Goal: Information Seeking & Learning: Check status

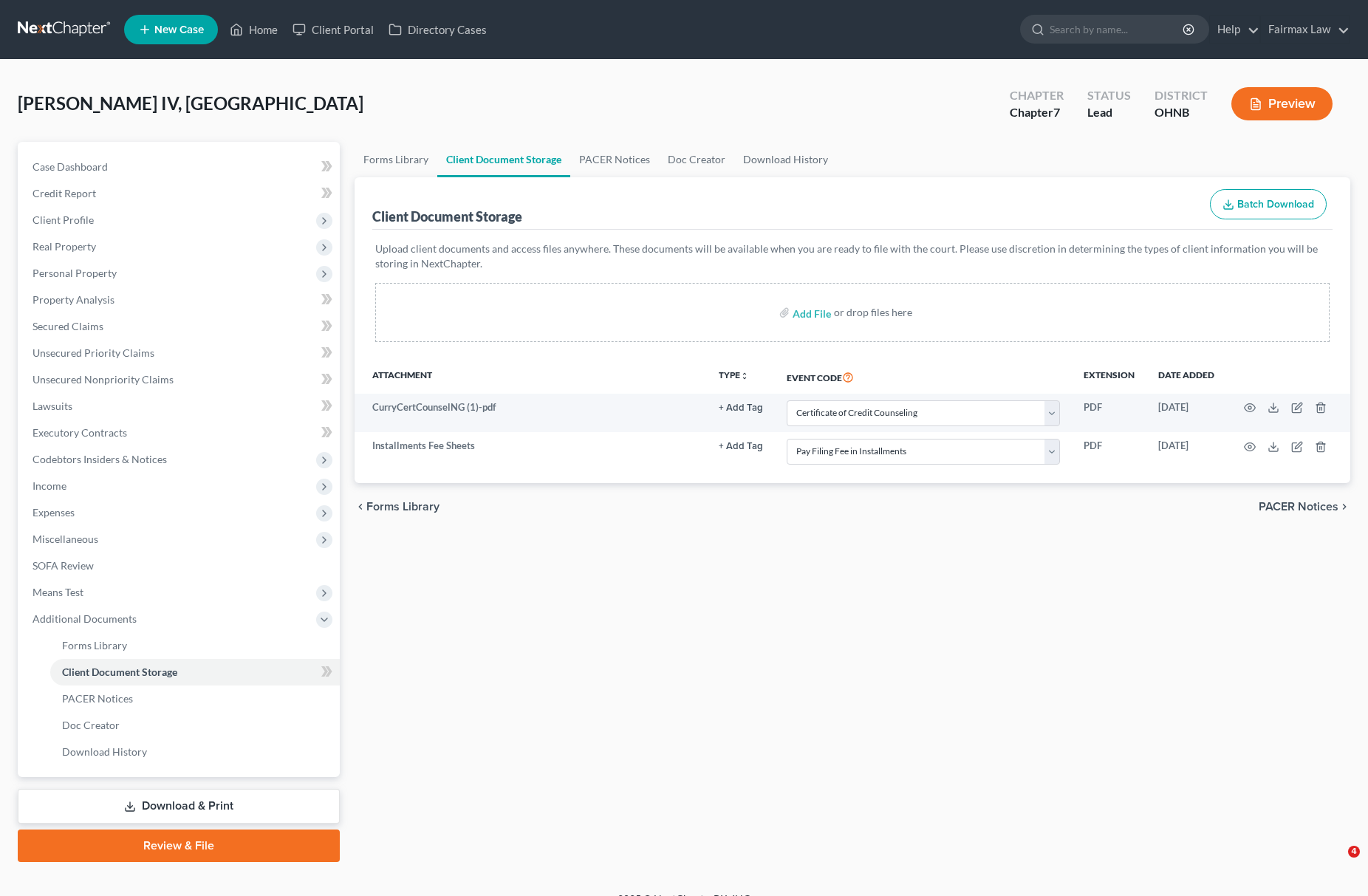
select select "5"
select select "24"
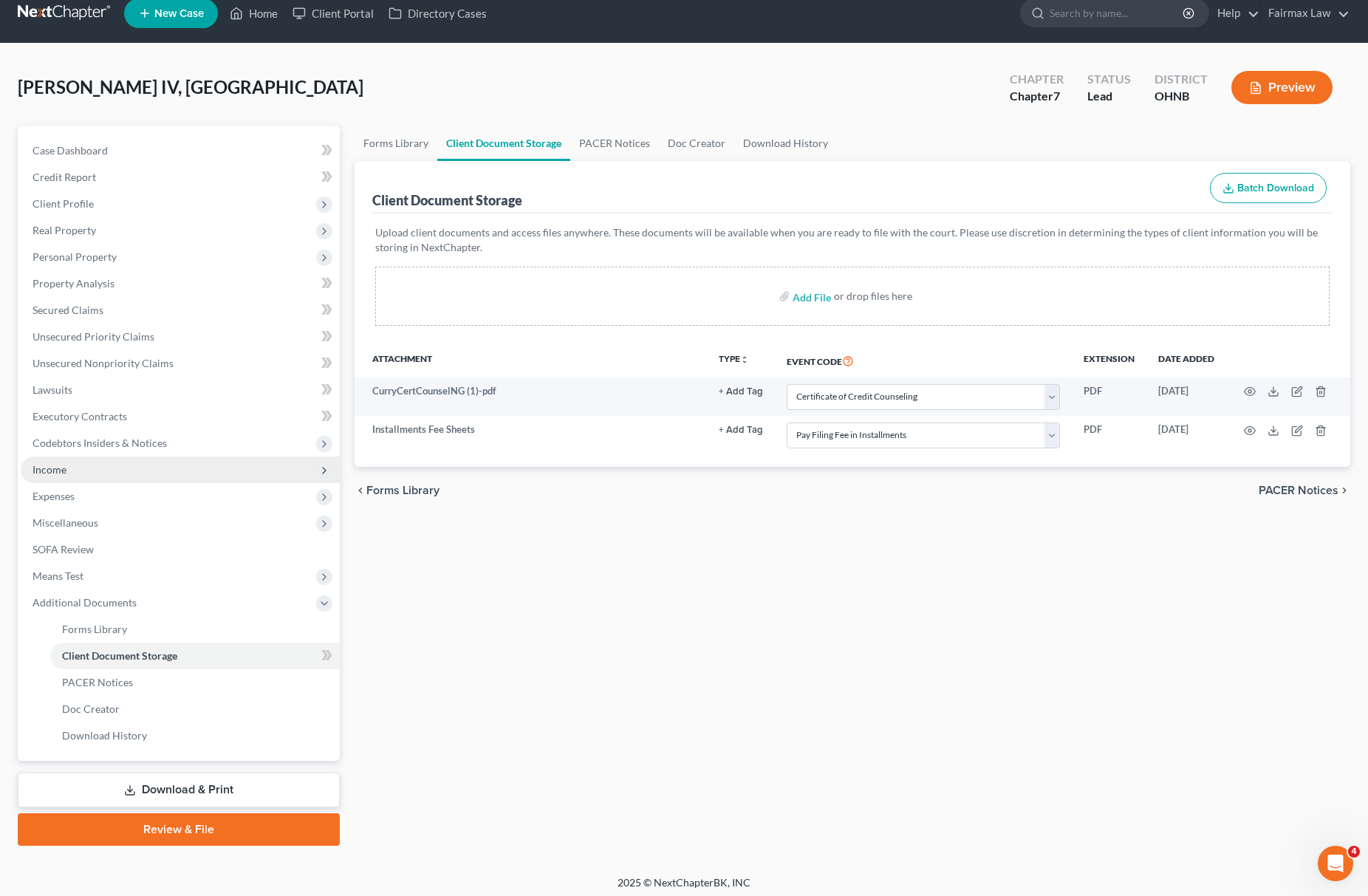
scroll to position [22, 0]
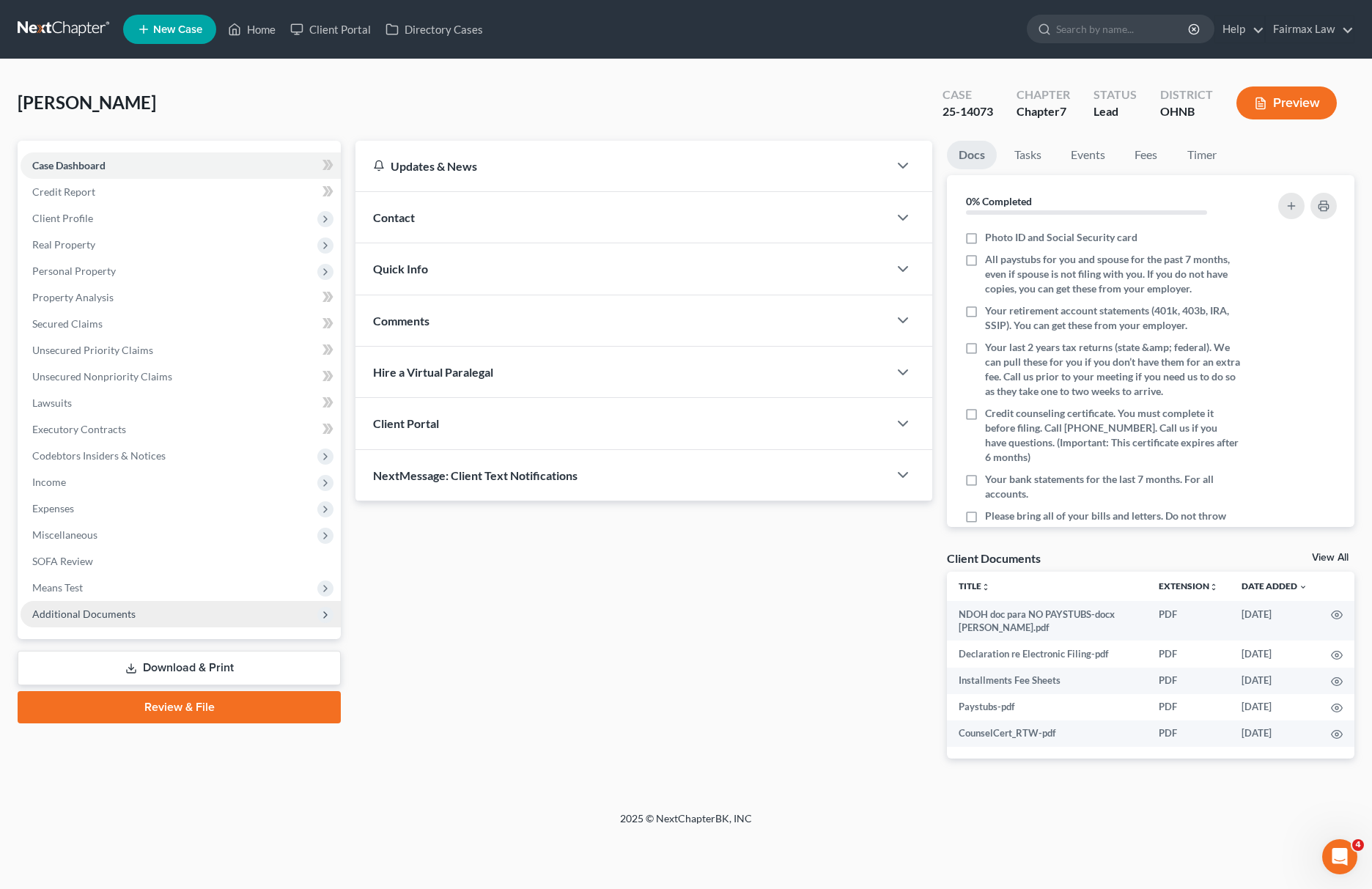
click at [136, 604] on span "Additional Documents" at bounding box center [180, 614] width 320 height 26
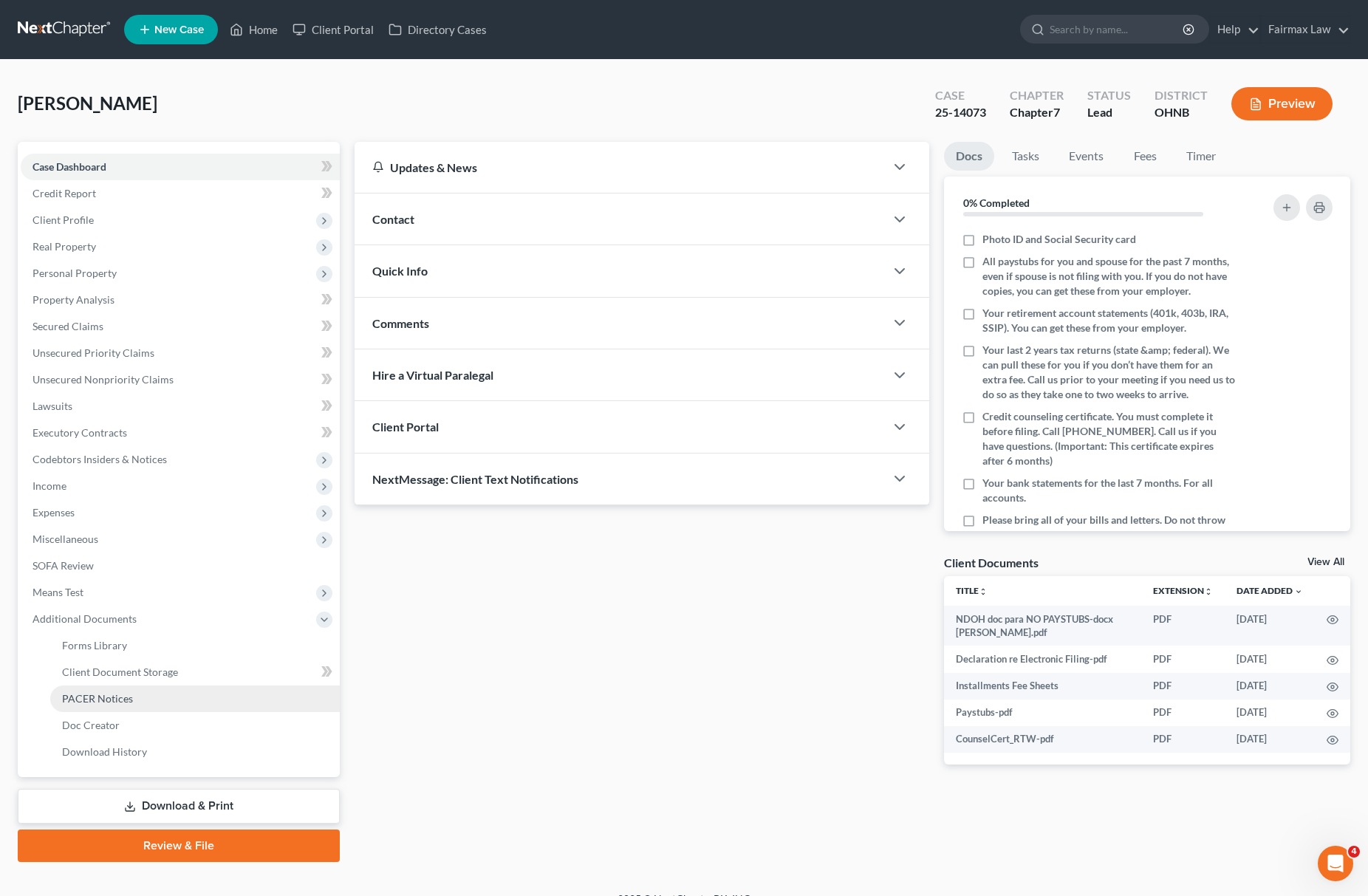
click at [134, 698] on link "PACER Notices" at bounding box center [195, 698] width 289 height 26
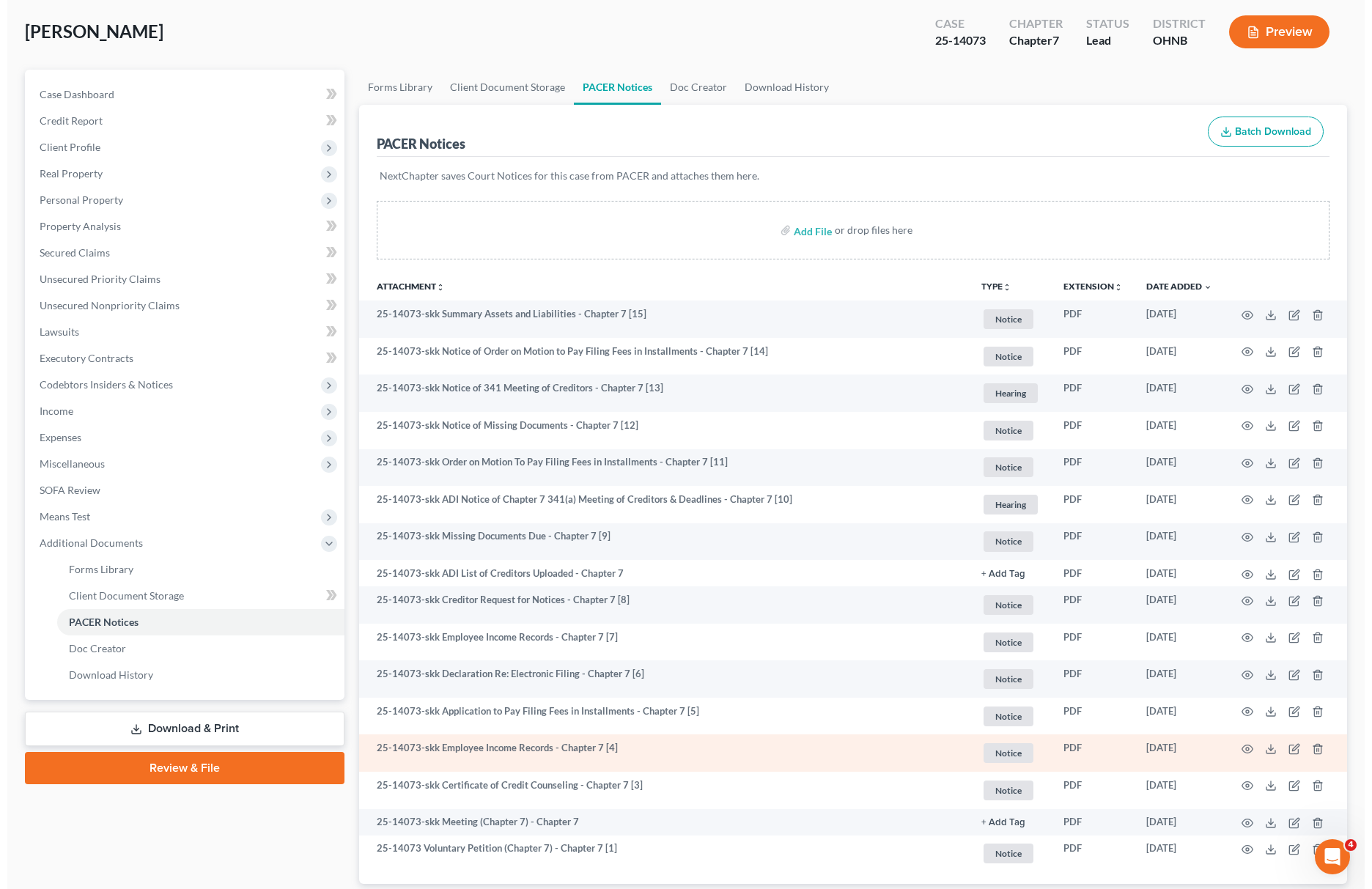
scroll to position [168, 0]
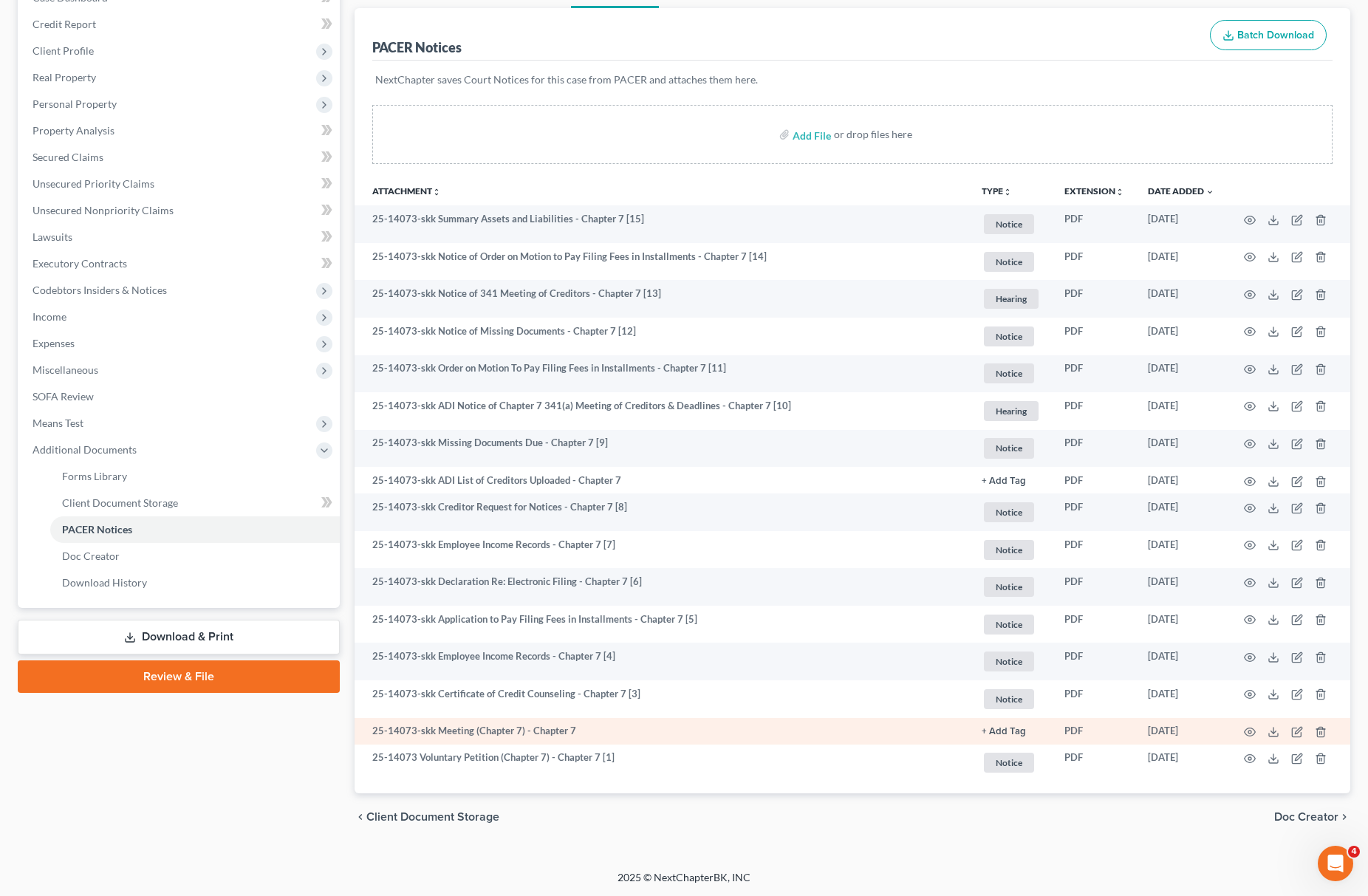
click at [1259, 727] on td at bounding box center [1288, 731] width 125 height 26
click at [1248, 727] on icon "button" at bounding box center [1250, 732] width 12 height 12
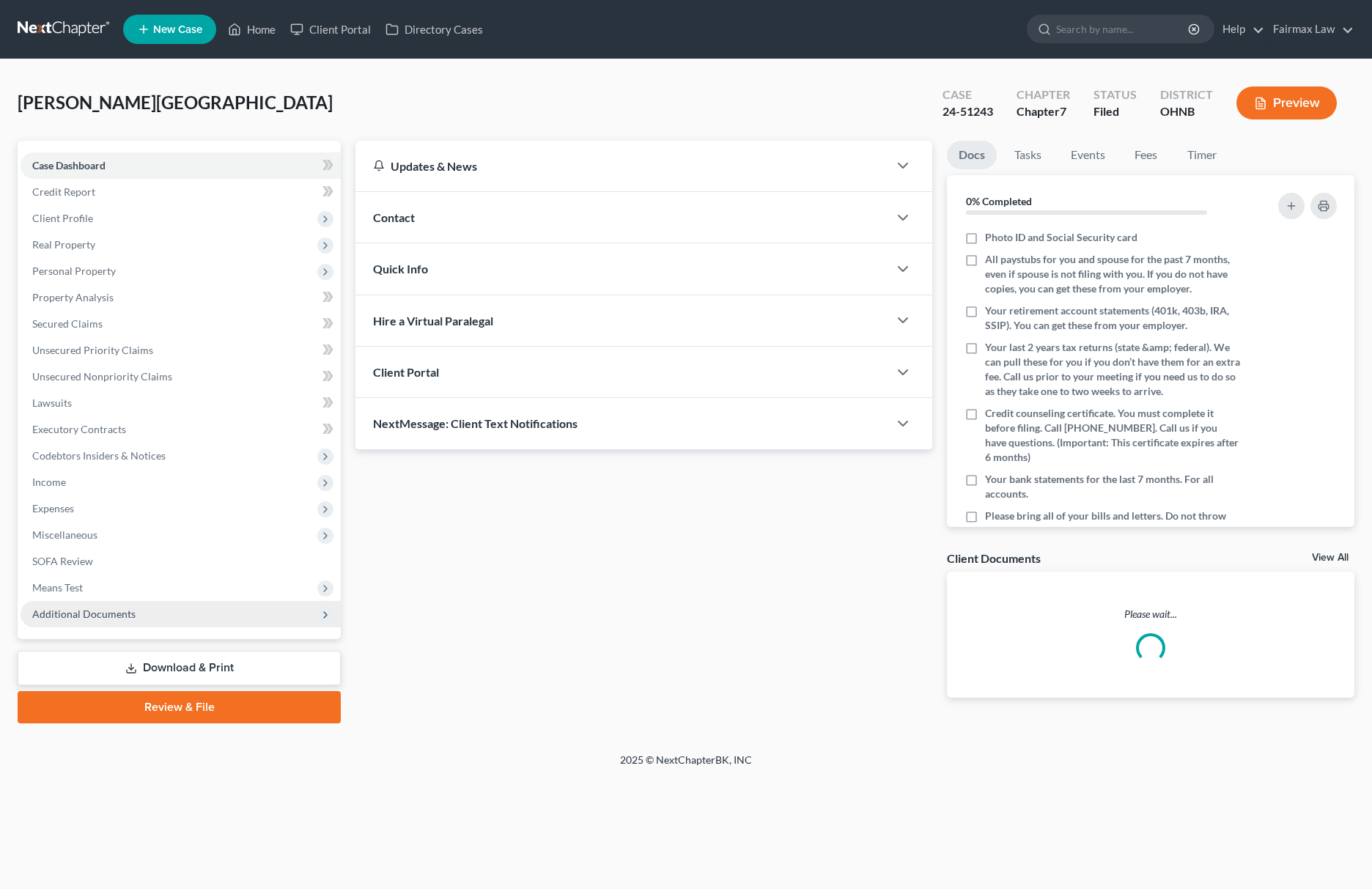
click at [68, 624] on div "Case Dashboard Payments Invoices Payments Payments Credit Report Client Profile…" at bounding box center [179, 389] width 323 height 498
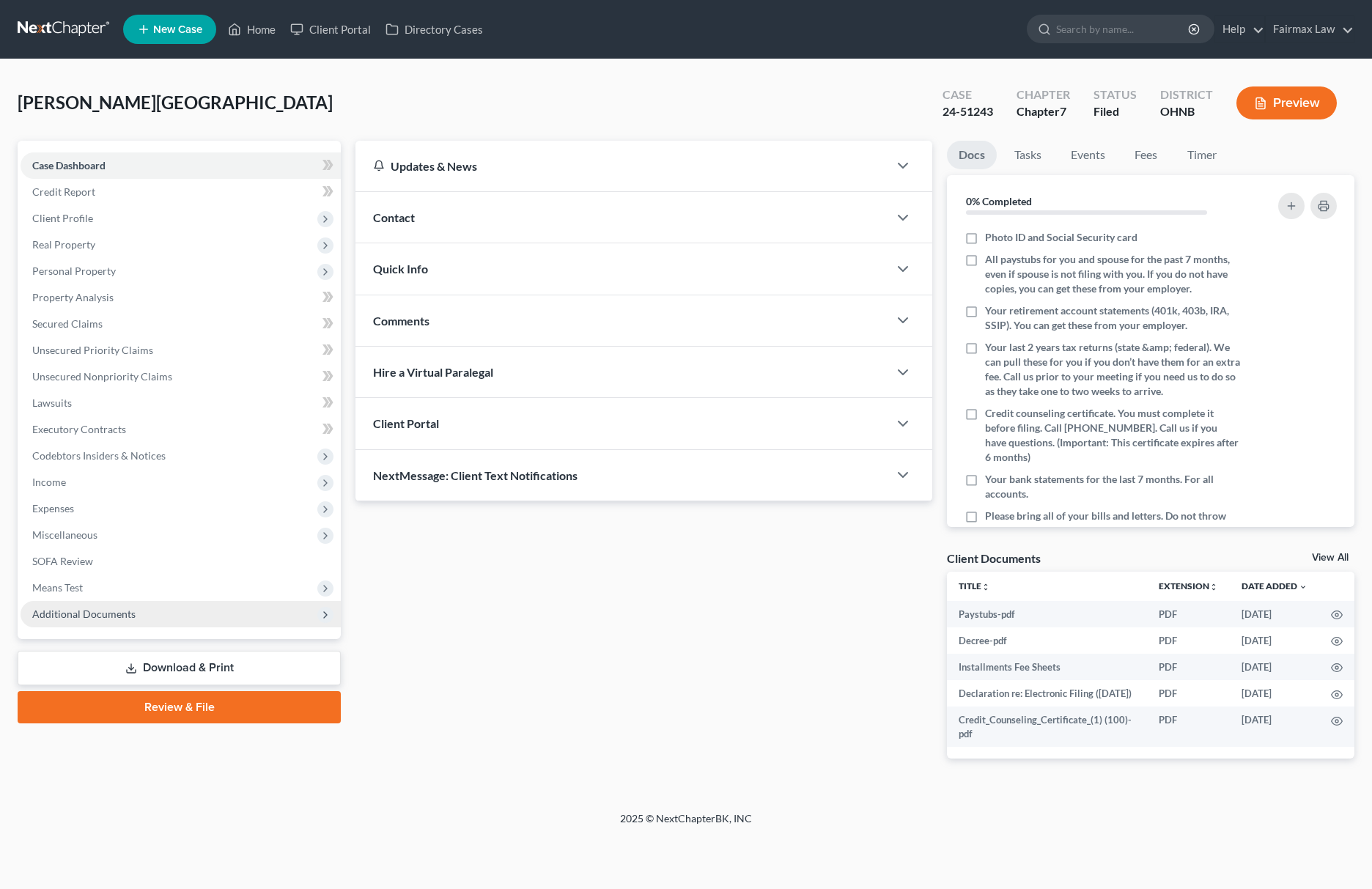
click at [94, 608] on span "Additional Documents" at bounding box center [84, 613] width 103 height 12
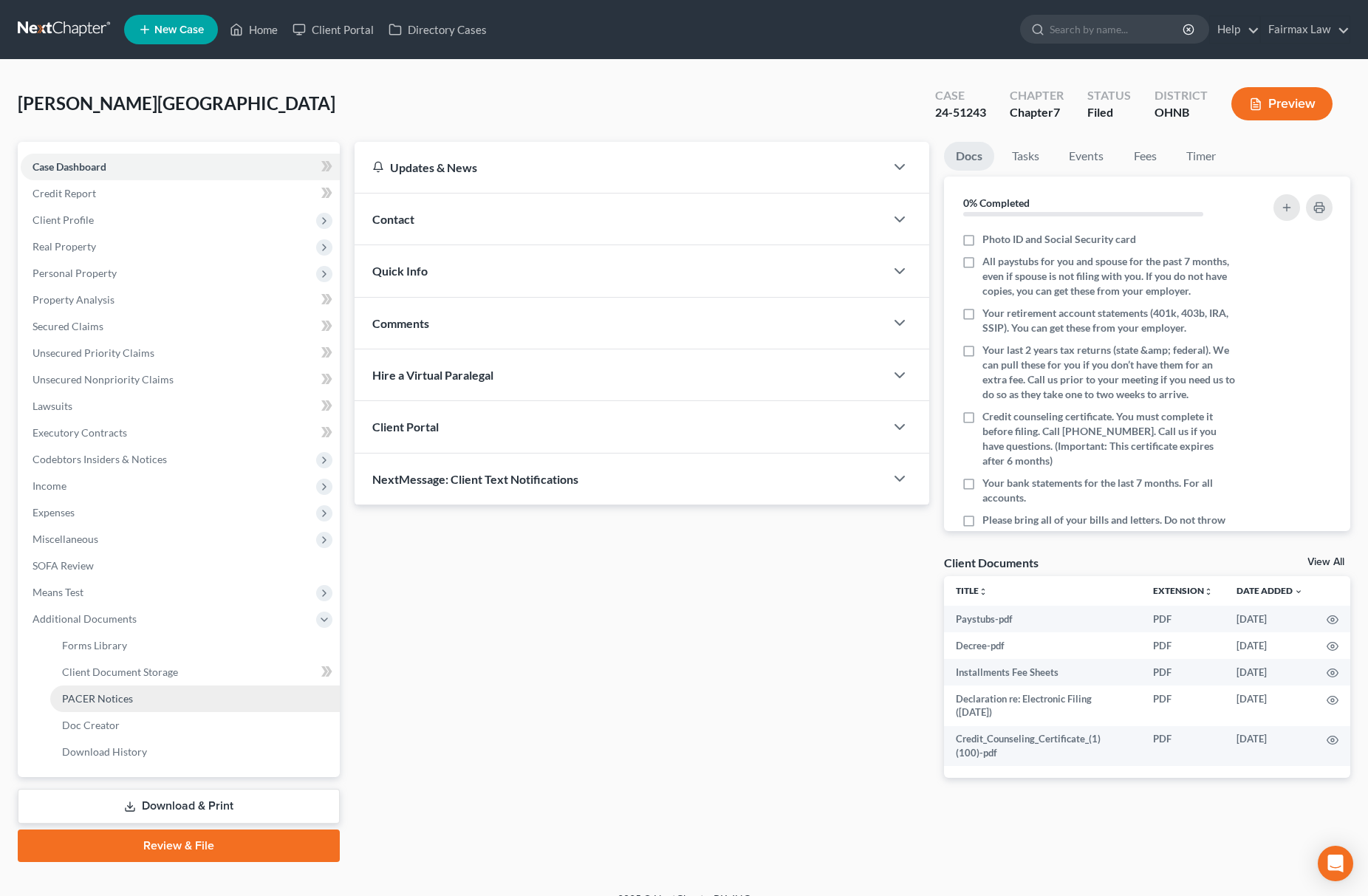
click at [125, 698] on span "PACER Notices" at bounding box center [97, 698] width 71 height 12
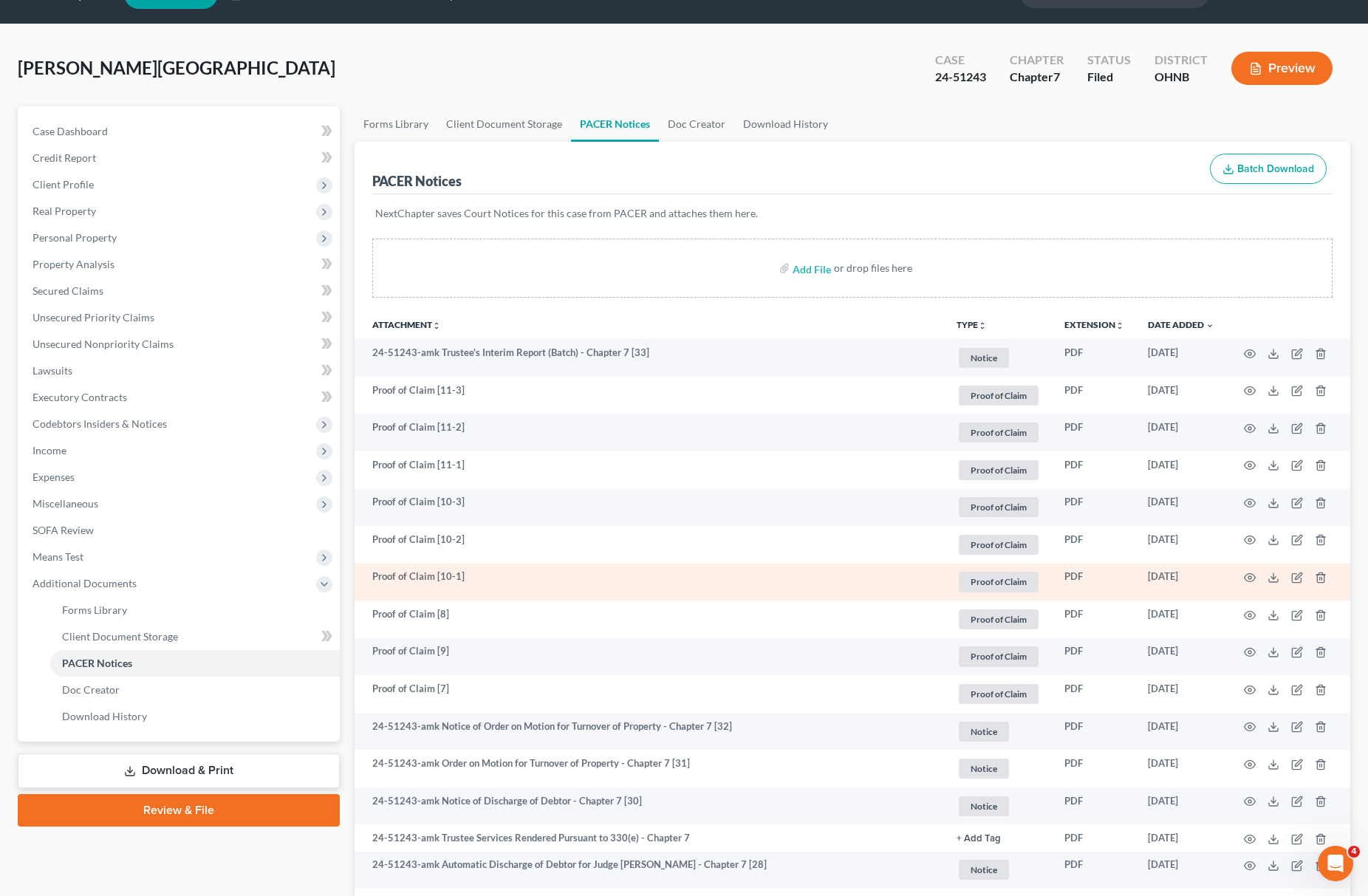
scroll to position [316, 0]
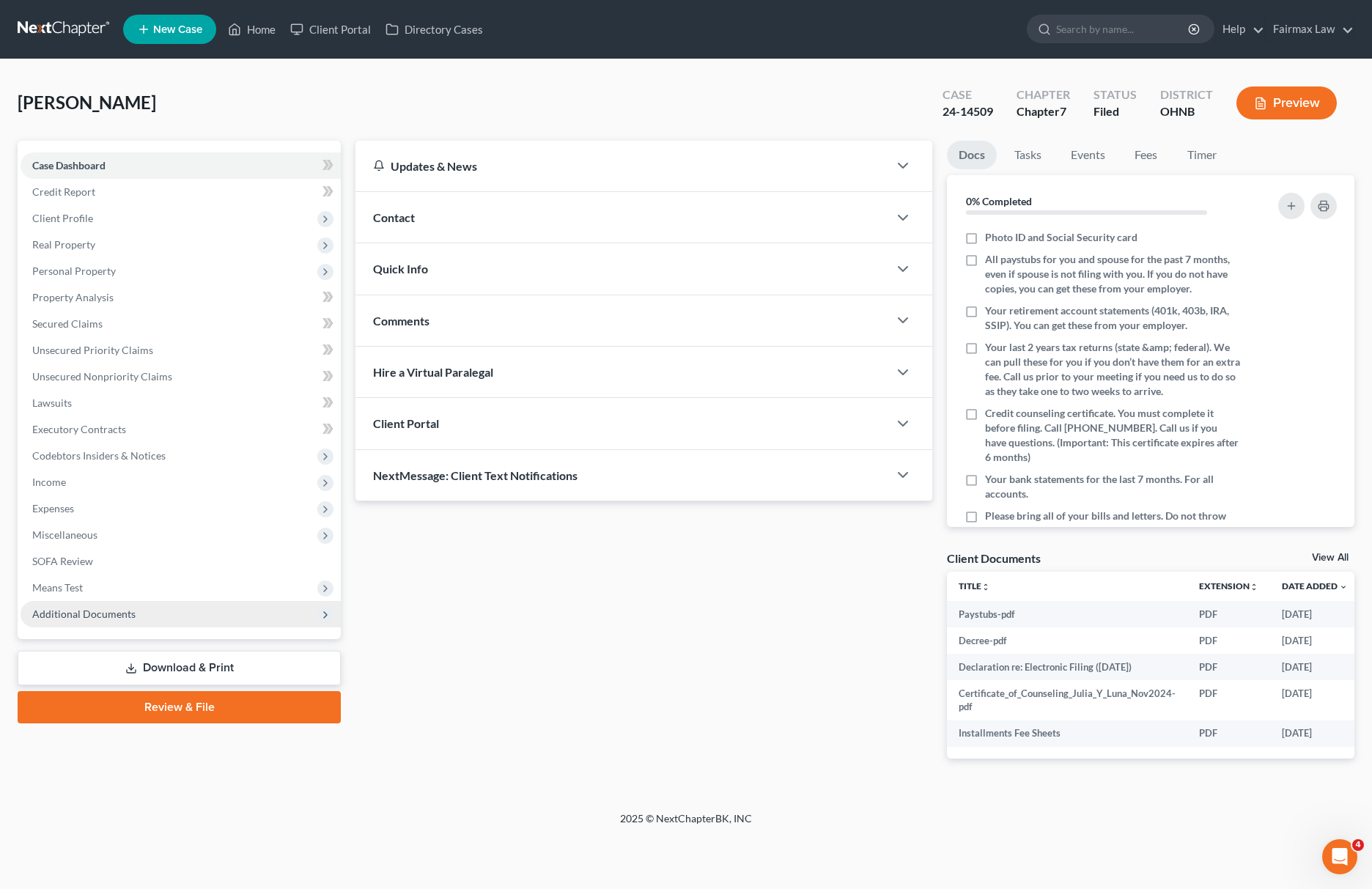
click at [176, 617] on span "Additional Documents" at bounding box center [180, 614] width 320 height 26
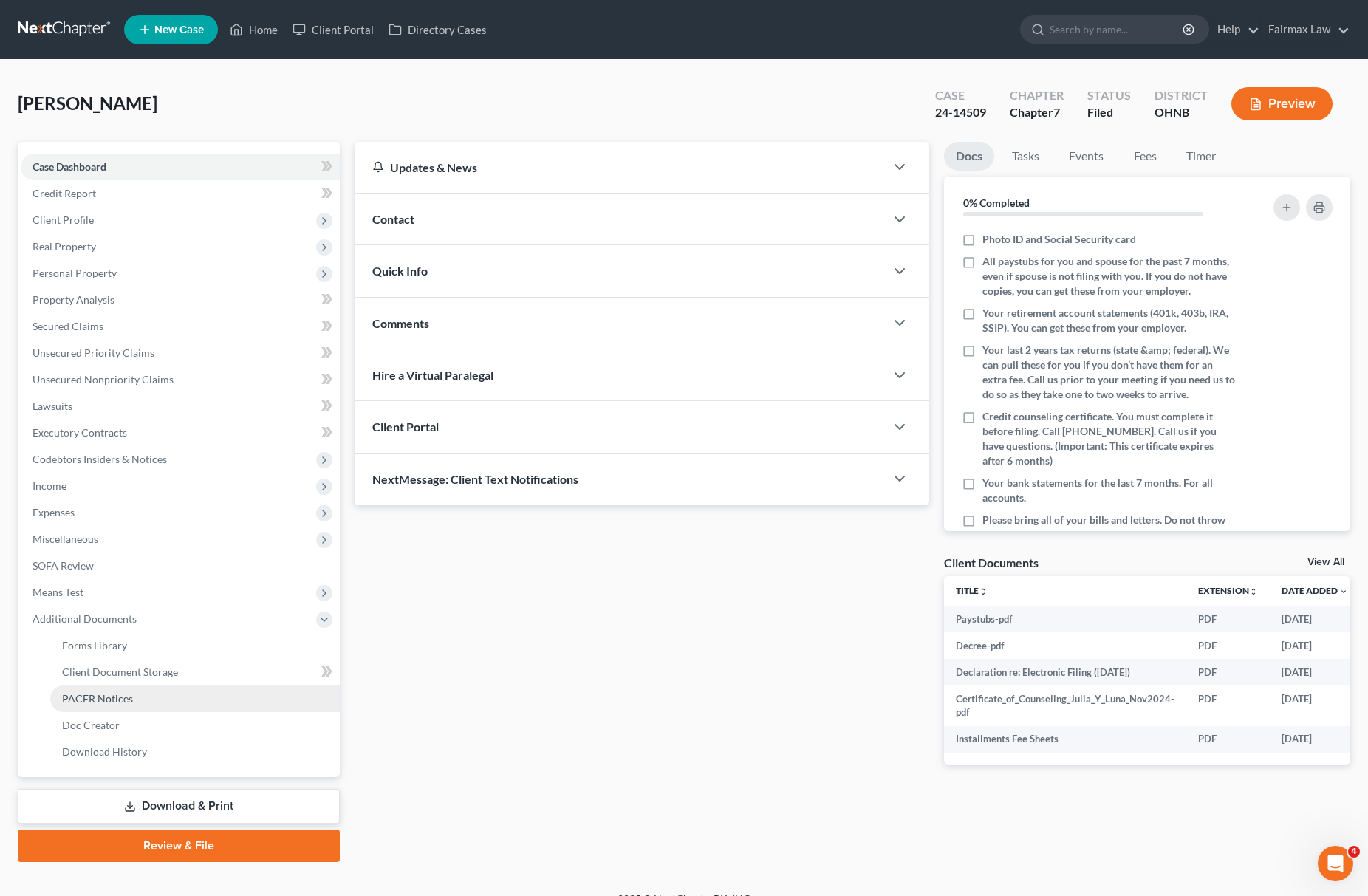
click at [161, 698] on link "PACER Notices" at bounding box center [195, 698] width 289 height 26
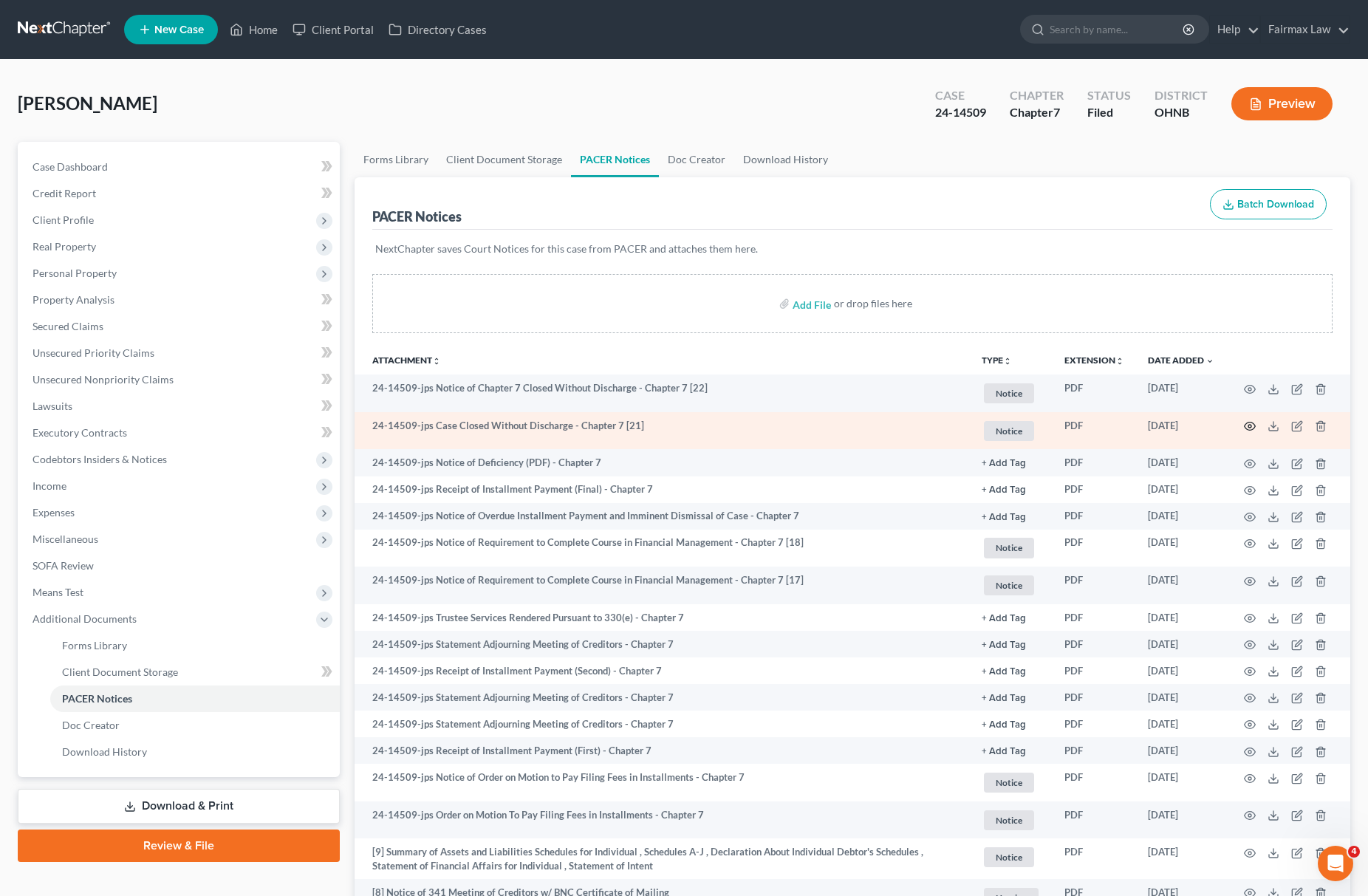
click at [1248, 432] on icon "button" at bounding box center [1250, 426] width 12 height 12
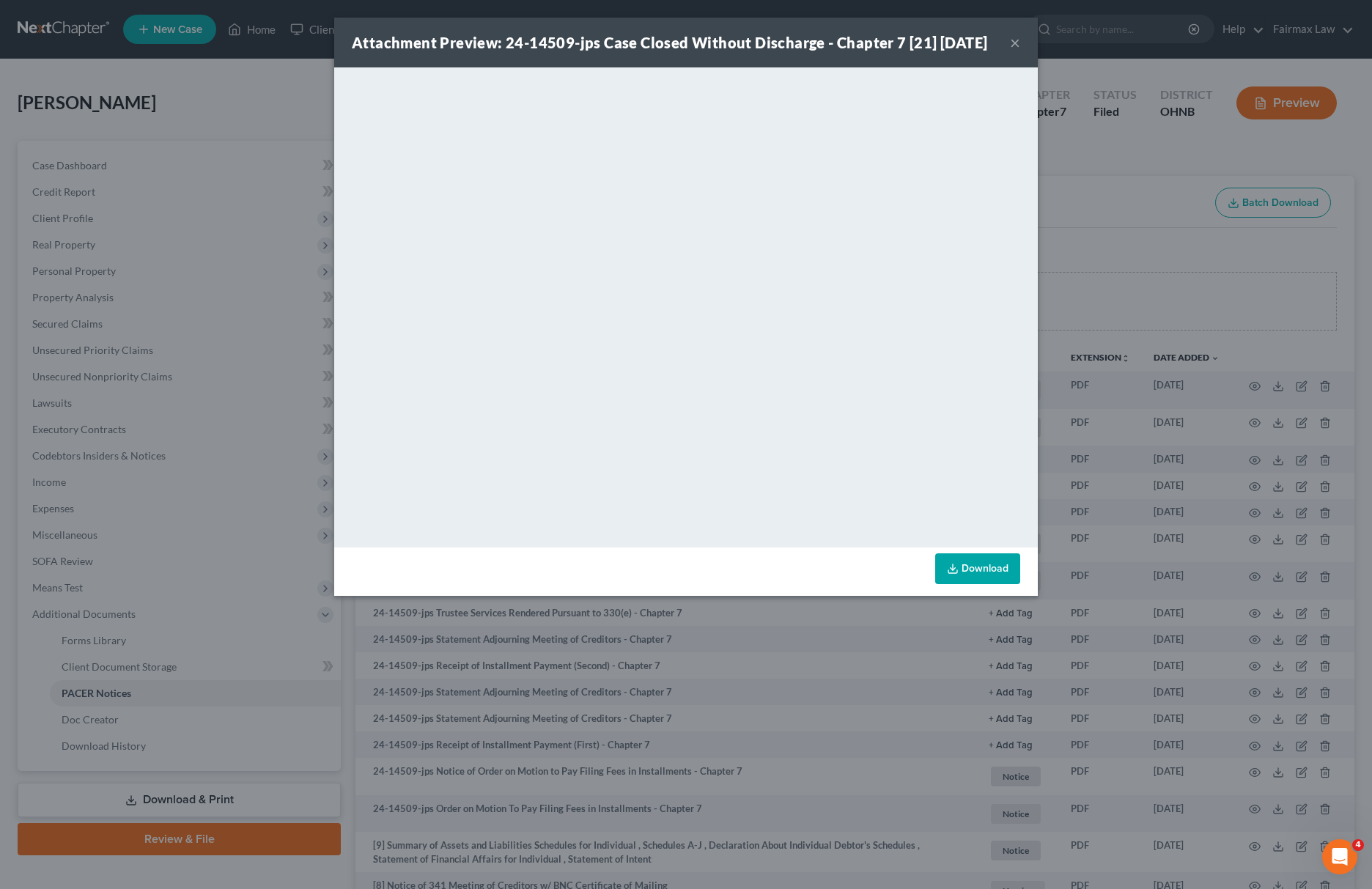
click at [1053, 255] on div "Attachment Preview: 24-14509-jps Case Closed Without Discharge - Chapter 7 [21]…" at bounding box center [686, 444] width 1372 height 889
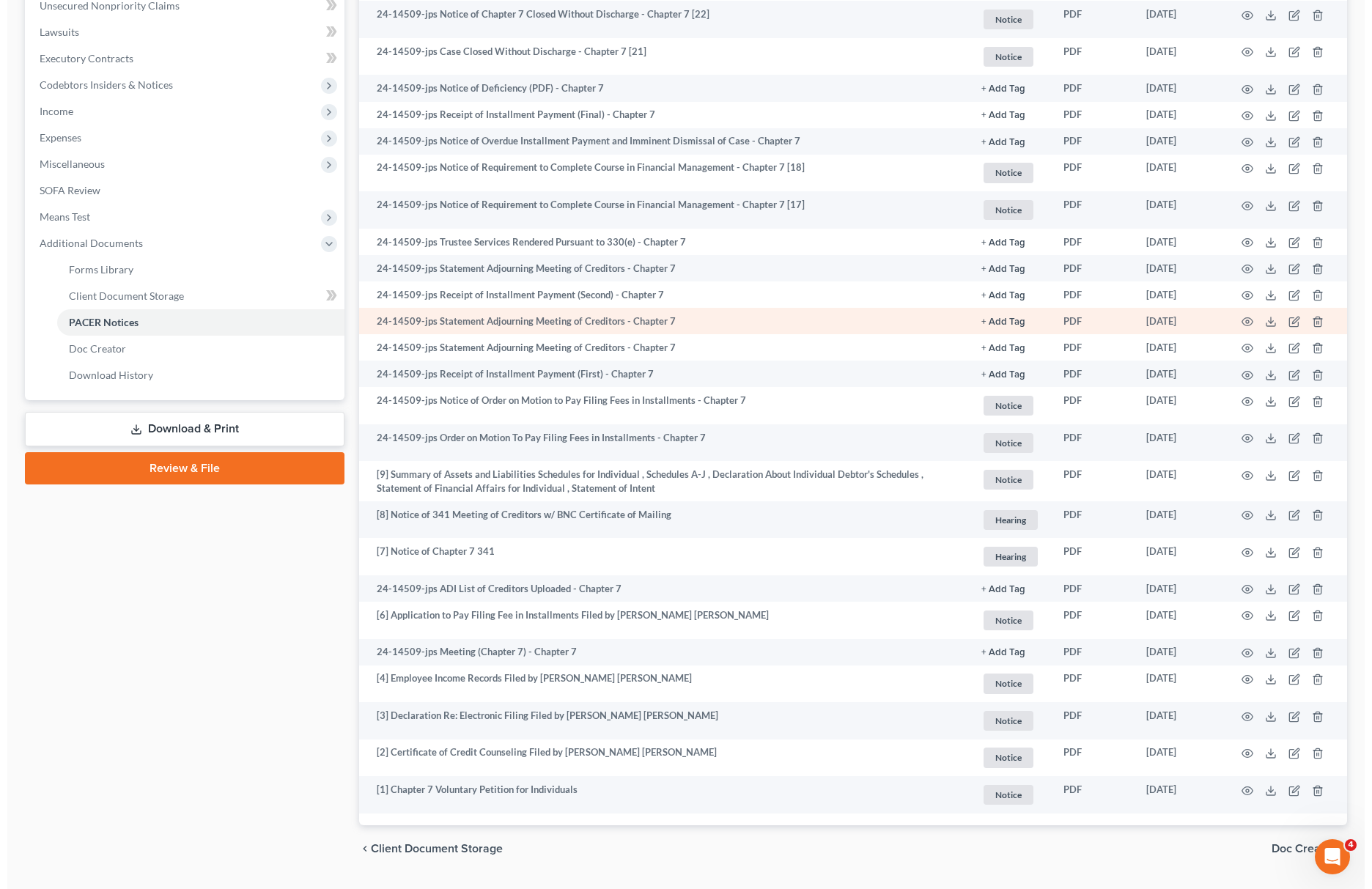
scroll to position [391, 0]
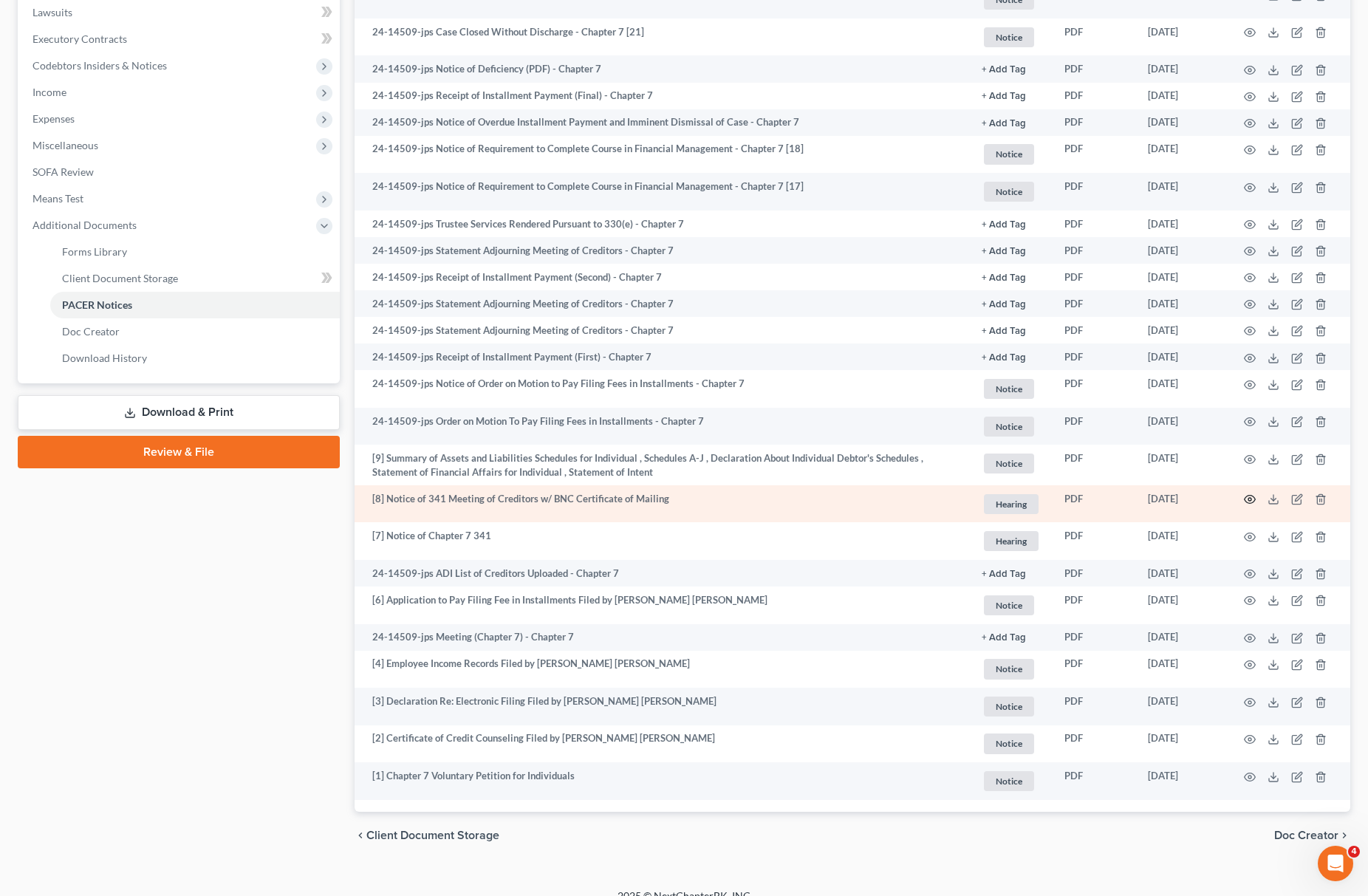
drag, startPoint x: 1236, startPoint y: 495, endPoint x: 1247, endPoint y: 497, distance: 11.2
click at [1247, 497] on td at bounding box center [1288, 504] width 125 height 37
click at [1247, 497] on icon "button" at bounding box center [1250, 499] width 12 height 12
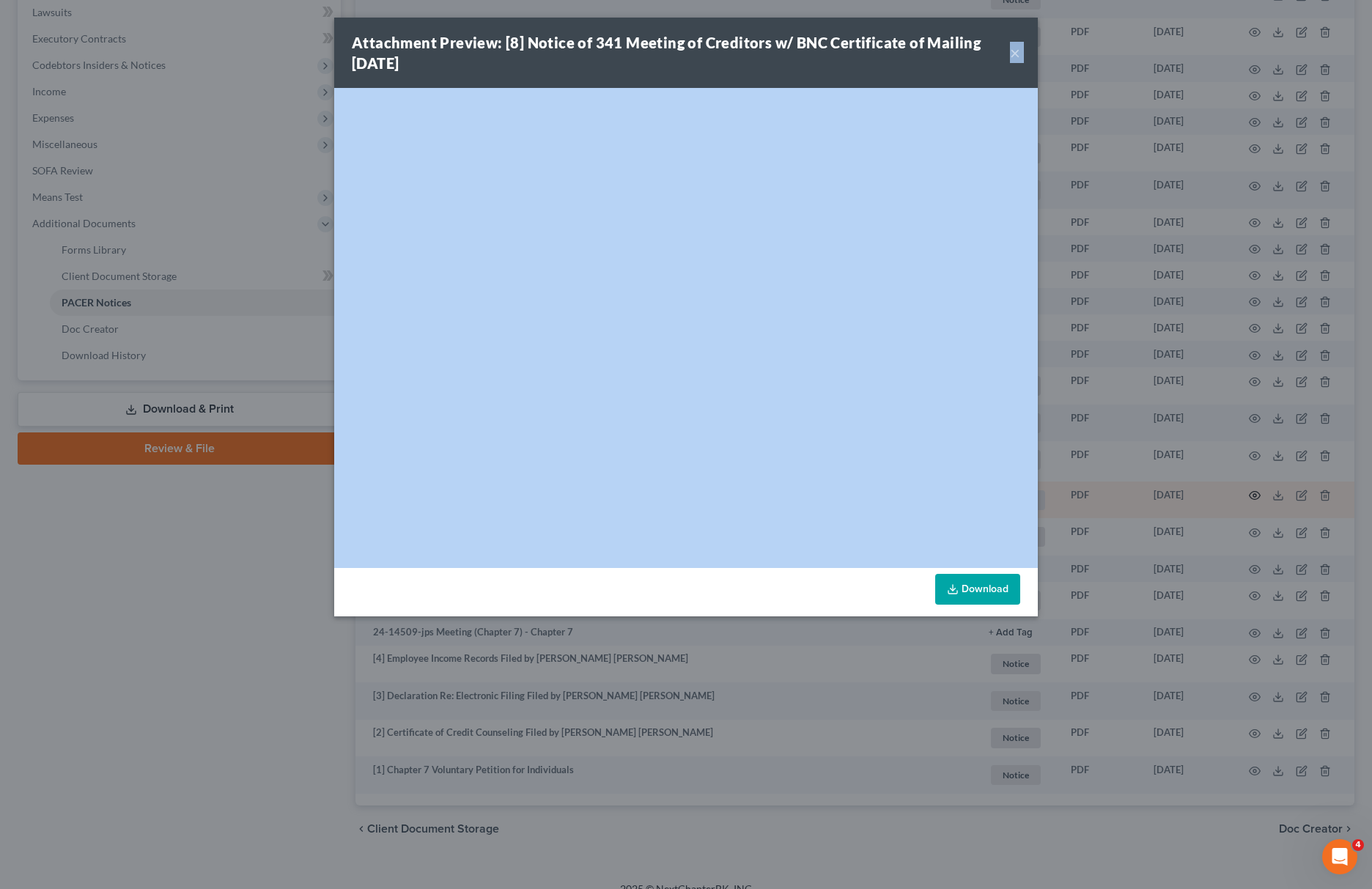
click at [1237, 493] on div "Attachment Preview: [8] Notice of 341 Meeting of Creditors w/ BNC Certificate o…" at bounding box center [686, 444] width 1372 height 889
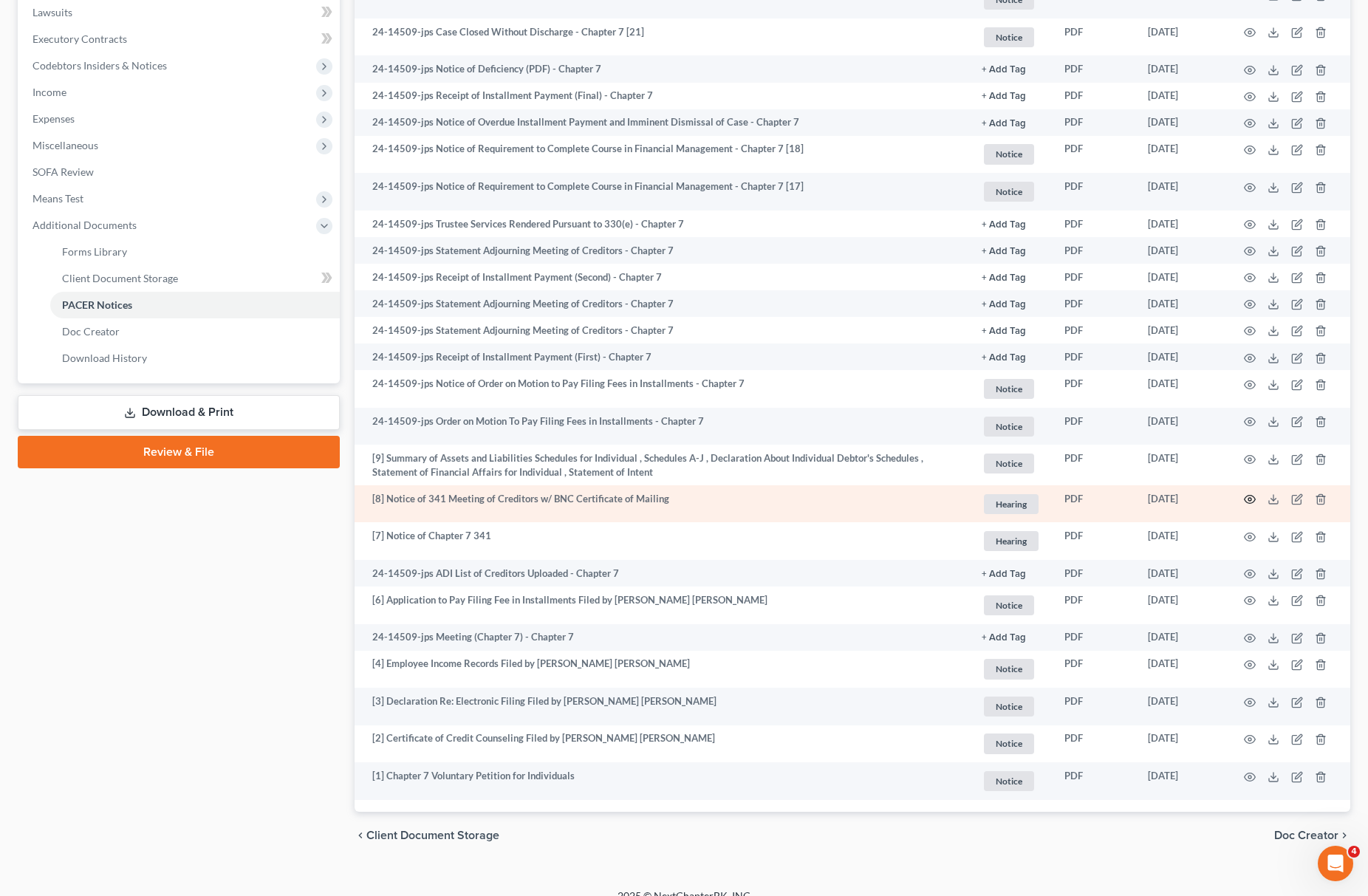
click at [1247, 497] on icon "button" at bounding box center [1250, 499] width 12 height 12
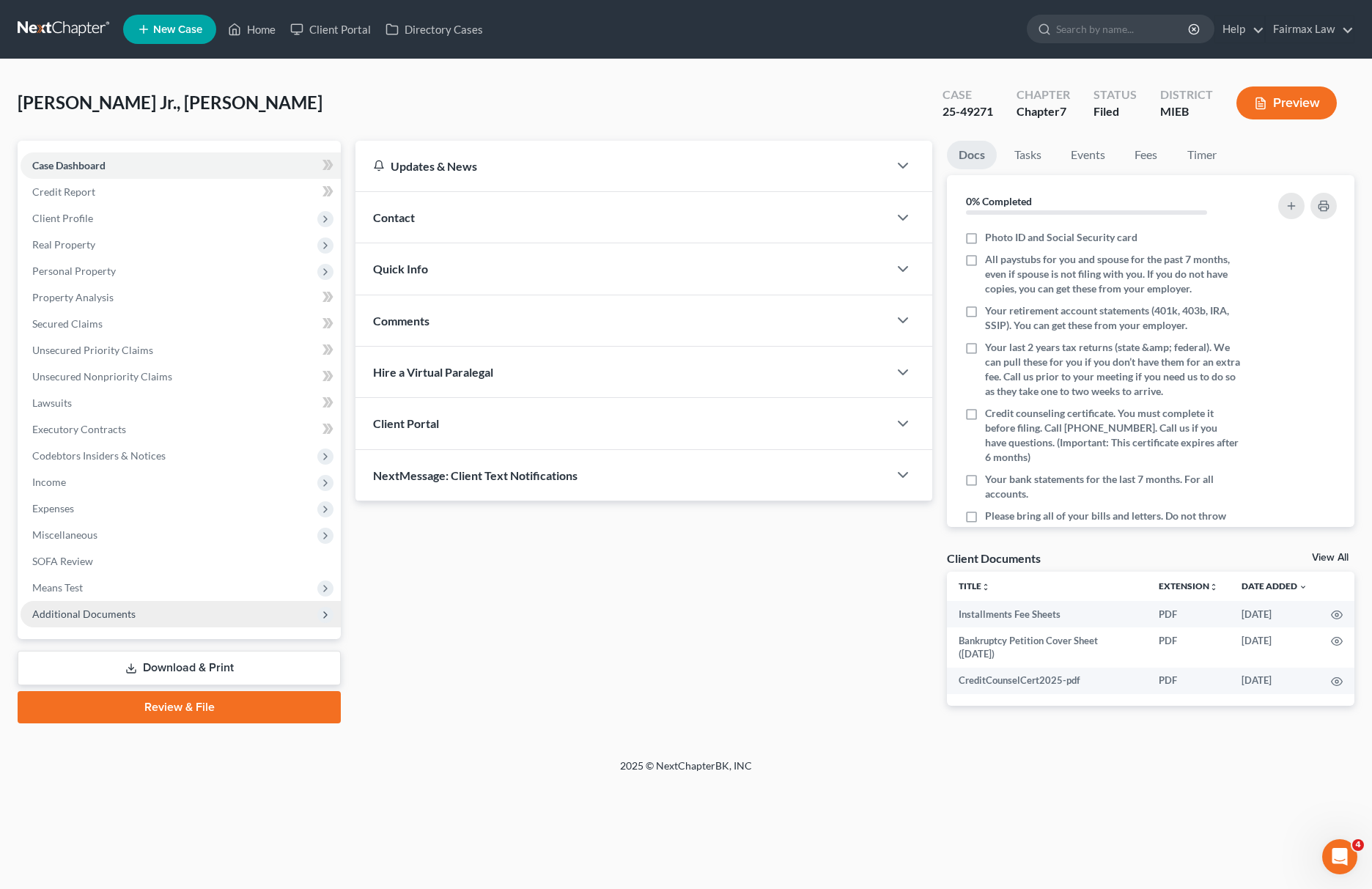
click at [102, 608] on span "Additional Documents" at bounding box center [84, 613] width 103 height 12
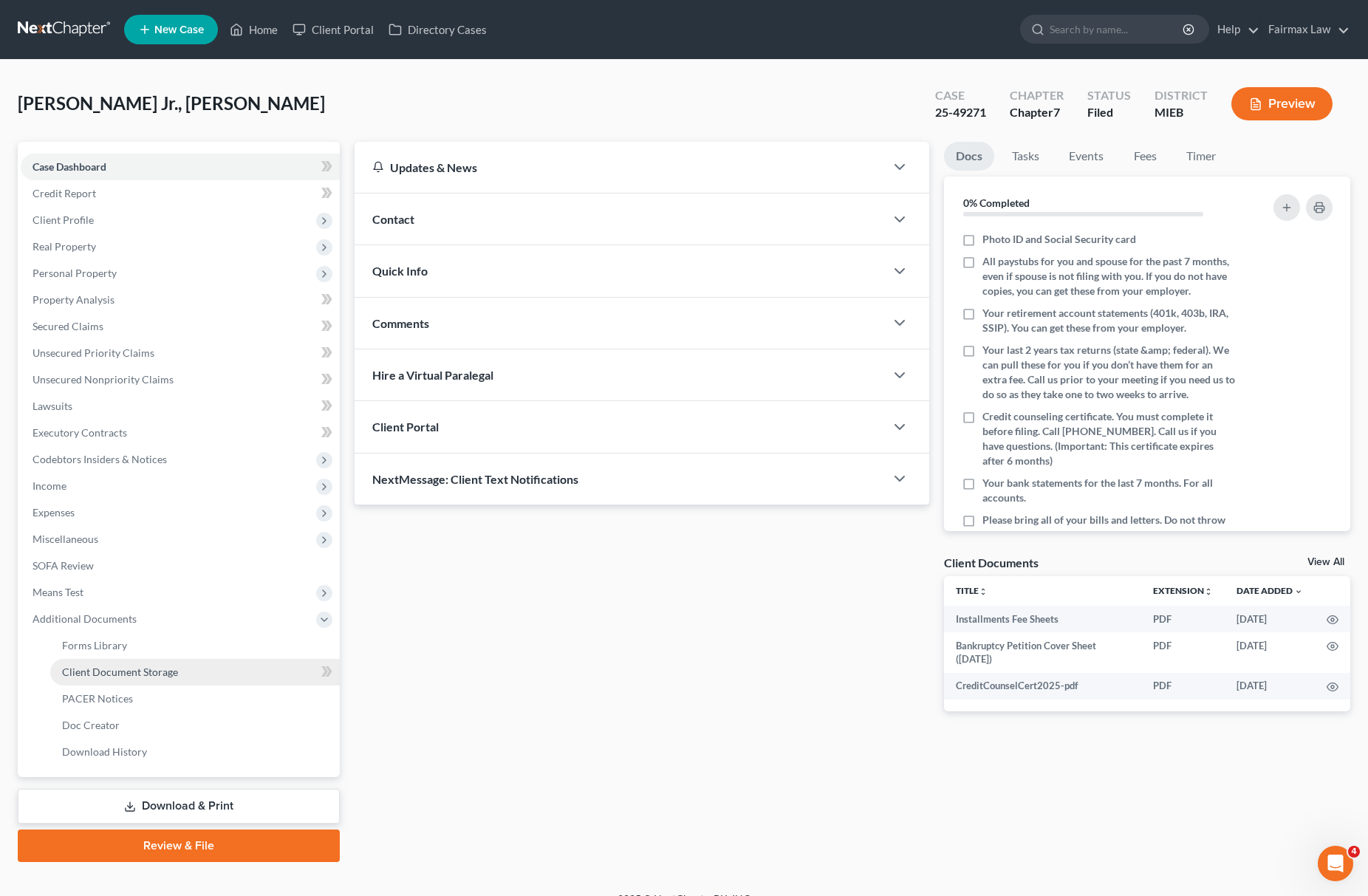
click at [149, 675] on span "Client Document Storage" at bounding box center [120, 671] width 116 height 12
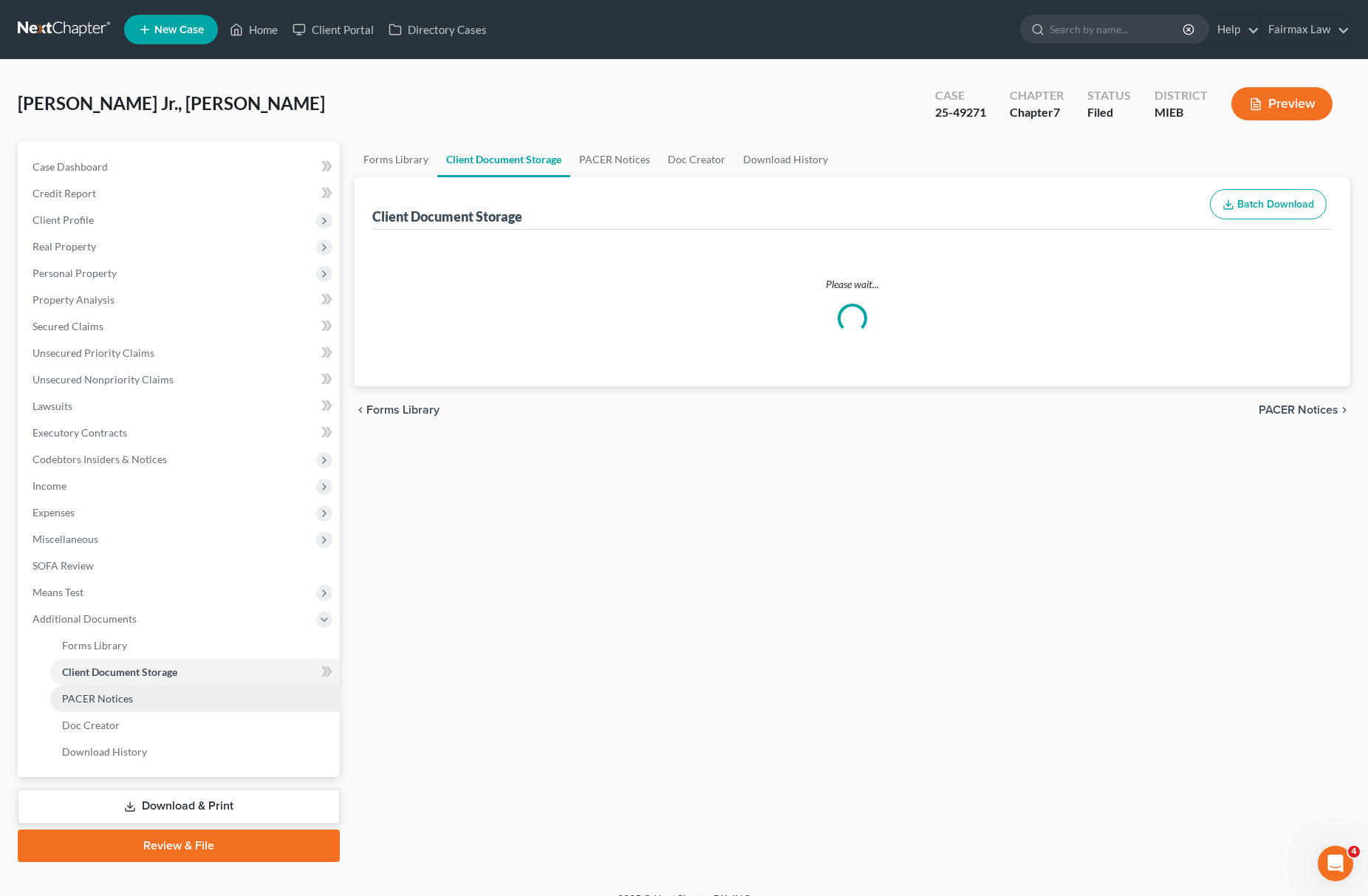
select select "7"
select select "6"
select select "32"
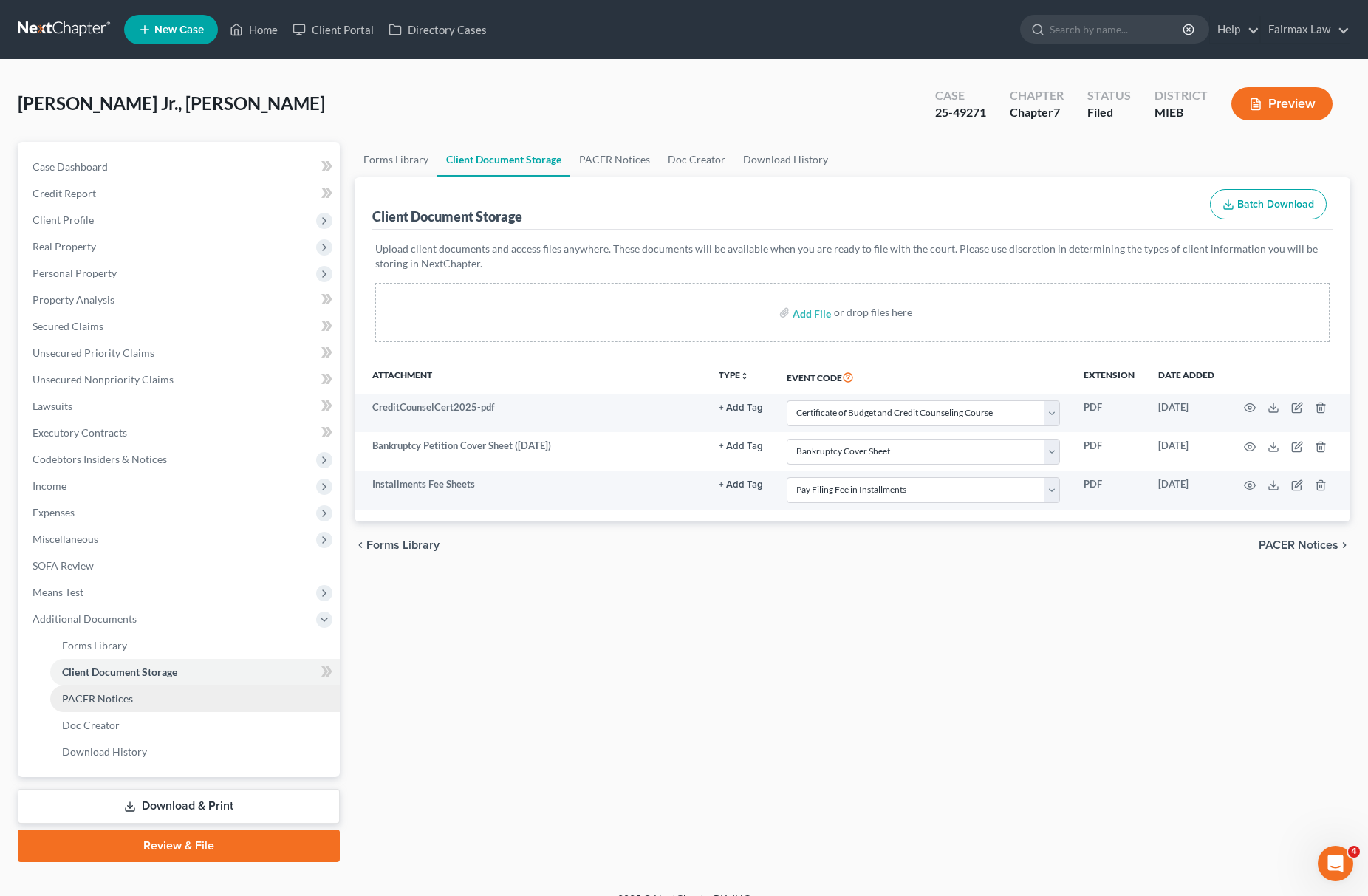
click at [123, 701] on span "PACER Notices" at bounding box center [97, 698] width 71 height 12
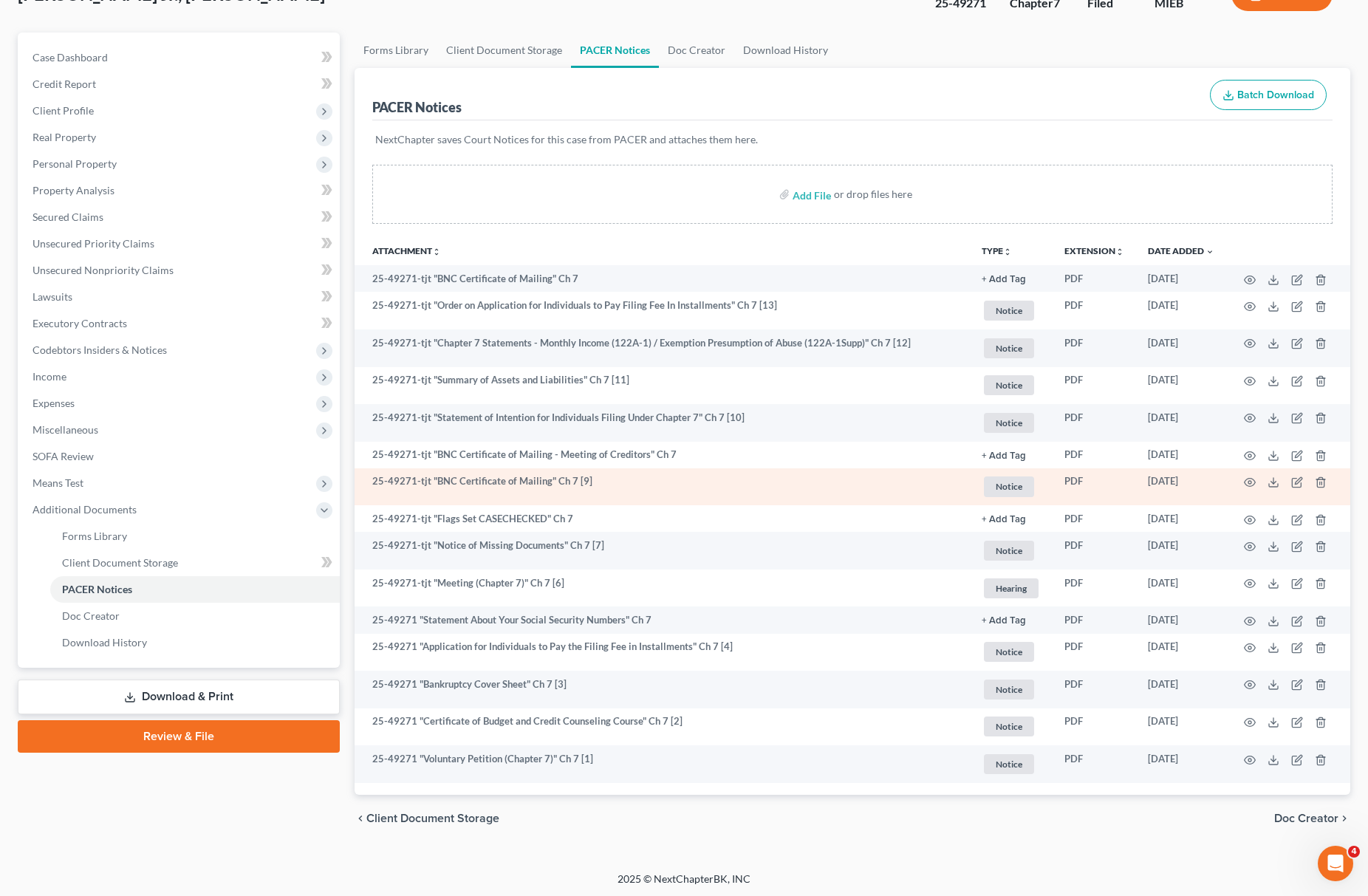
scroll to position [110, 0]
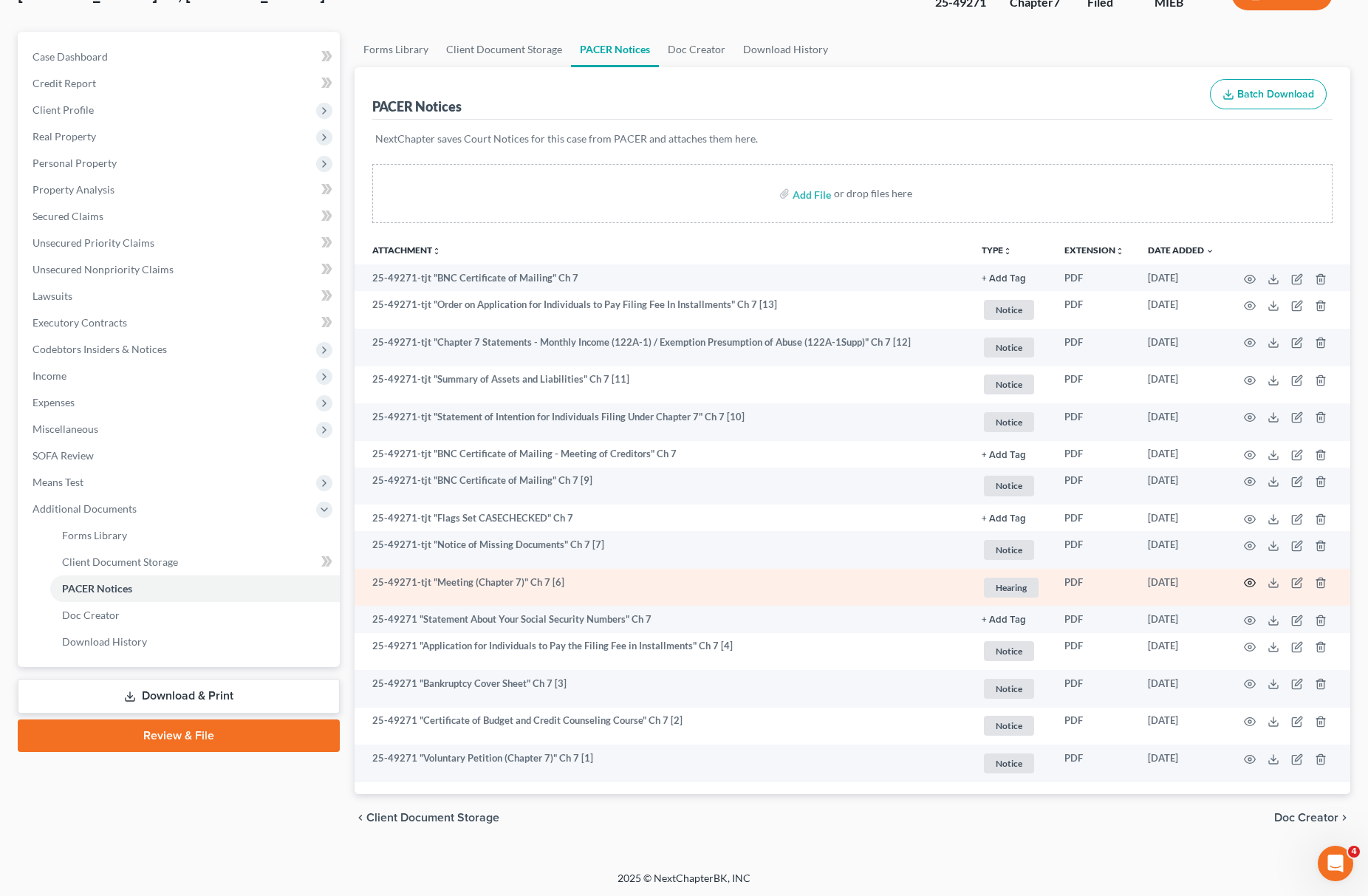
click at [1245, 583] on icon "button" at bounding box center [1250, 583] width 11 height 8
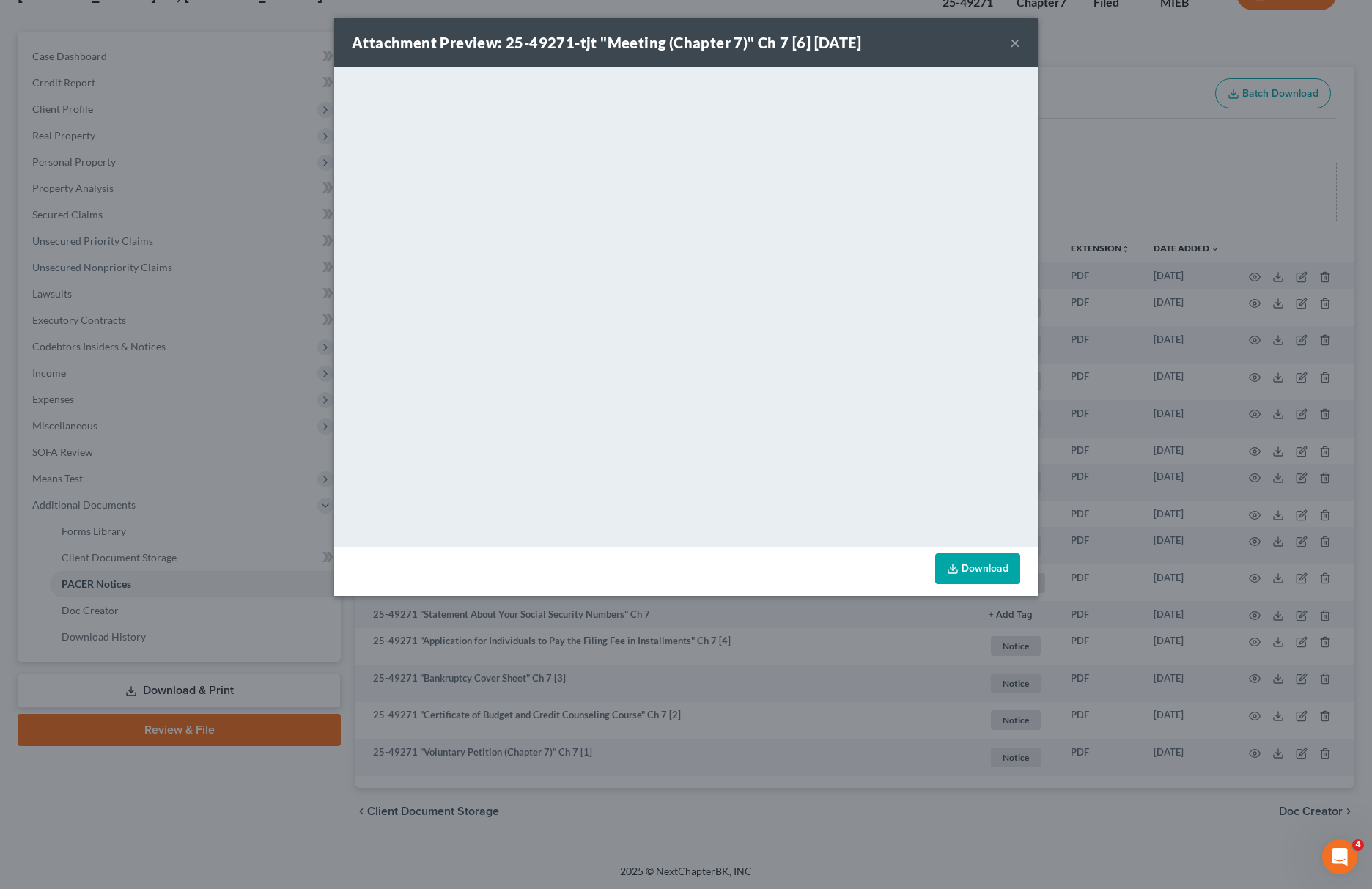
click at [227, 416] on div "Attachment Preview: 25-49271-tjt "Meeting (Chapter 7)" Ch 7 [6] 09/15/2025 × <o…" at bounding box center [686, 444] width 1372 height 889
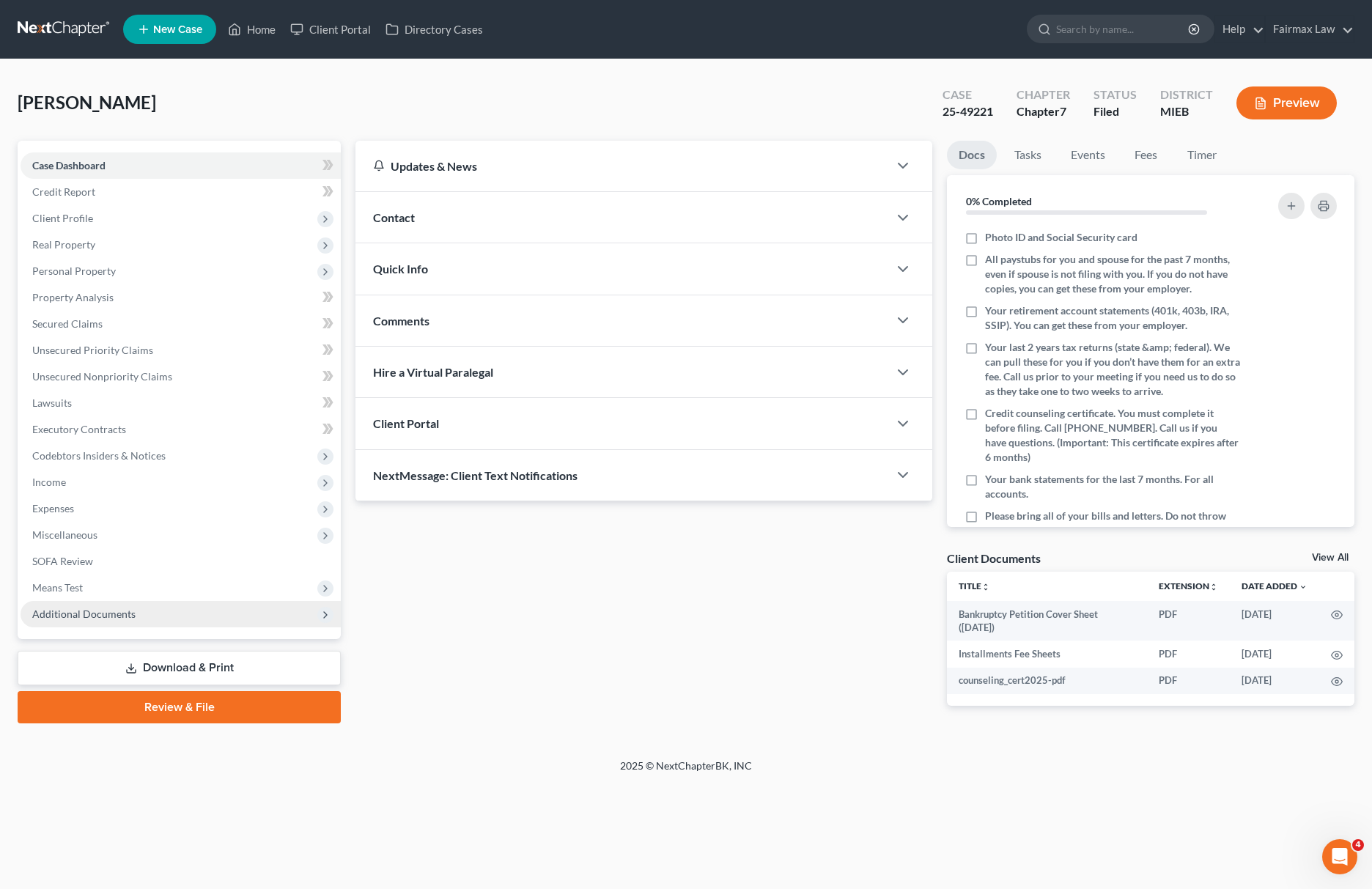
click at [211, 611] on span "Additional Documents" at bounding box center [180, 614] width 320 height 26
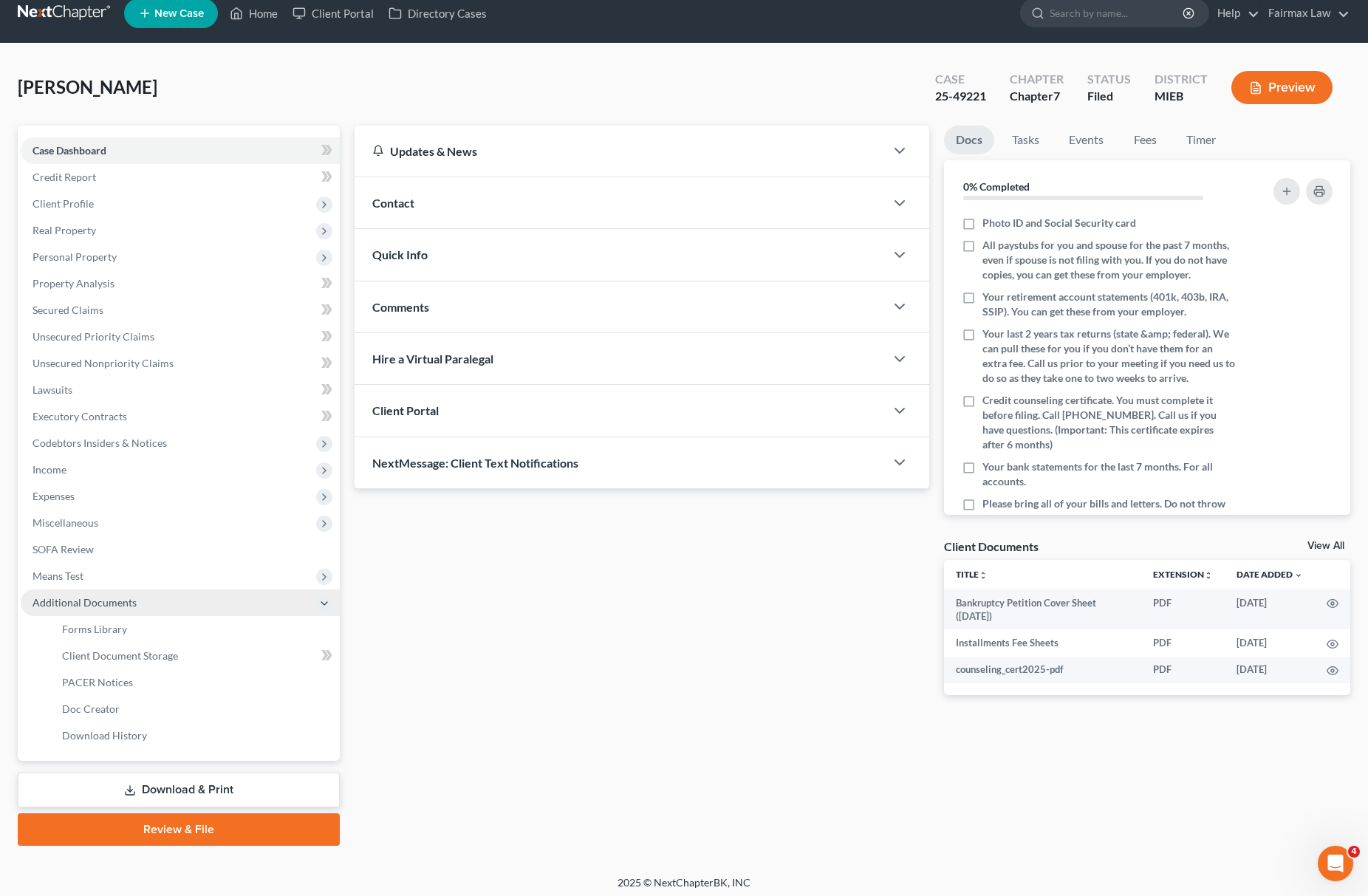
scroll to position [22, 0]
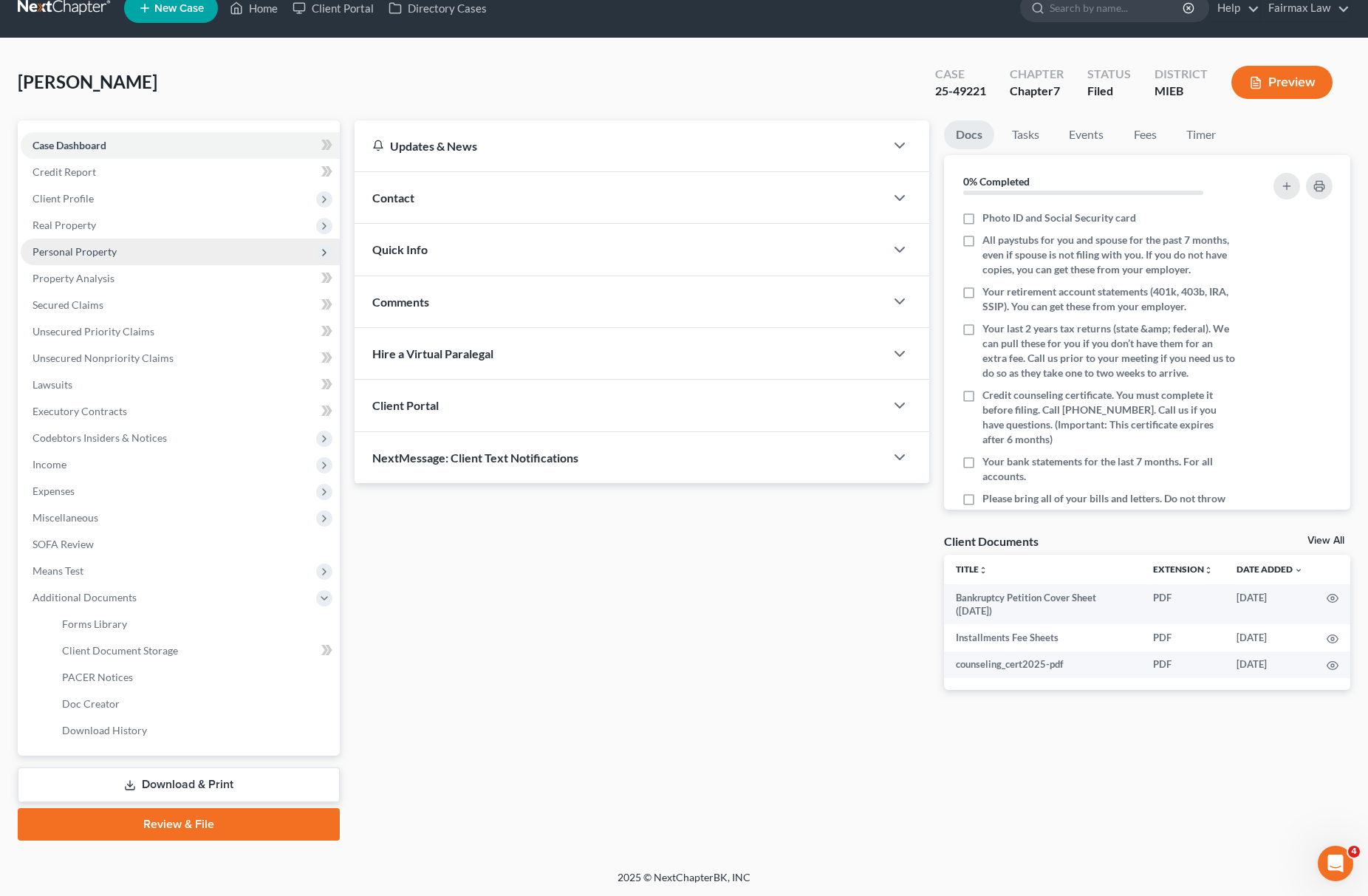
click at [266, 247] on span "Personal Property" at bounding box center [180, 252] width 319 height 26
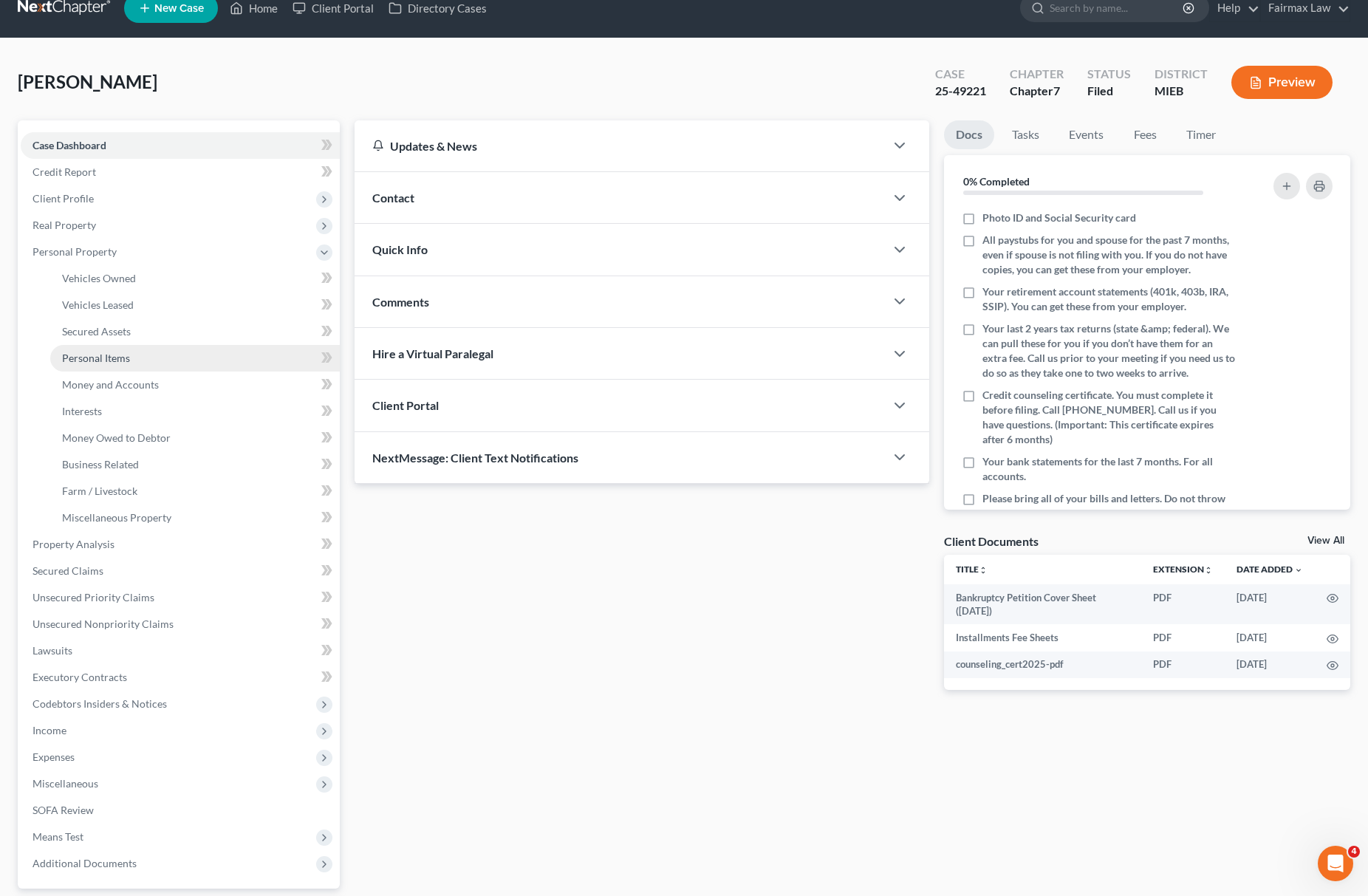
click at [169, 365] on link "Personal Items" at bounding box center [195, 358] width 289 height 26
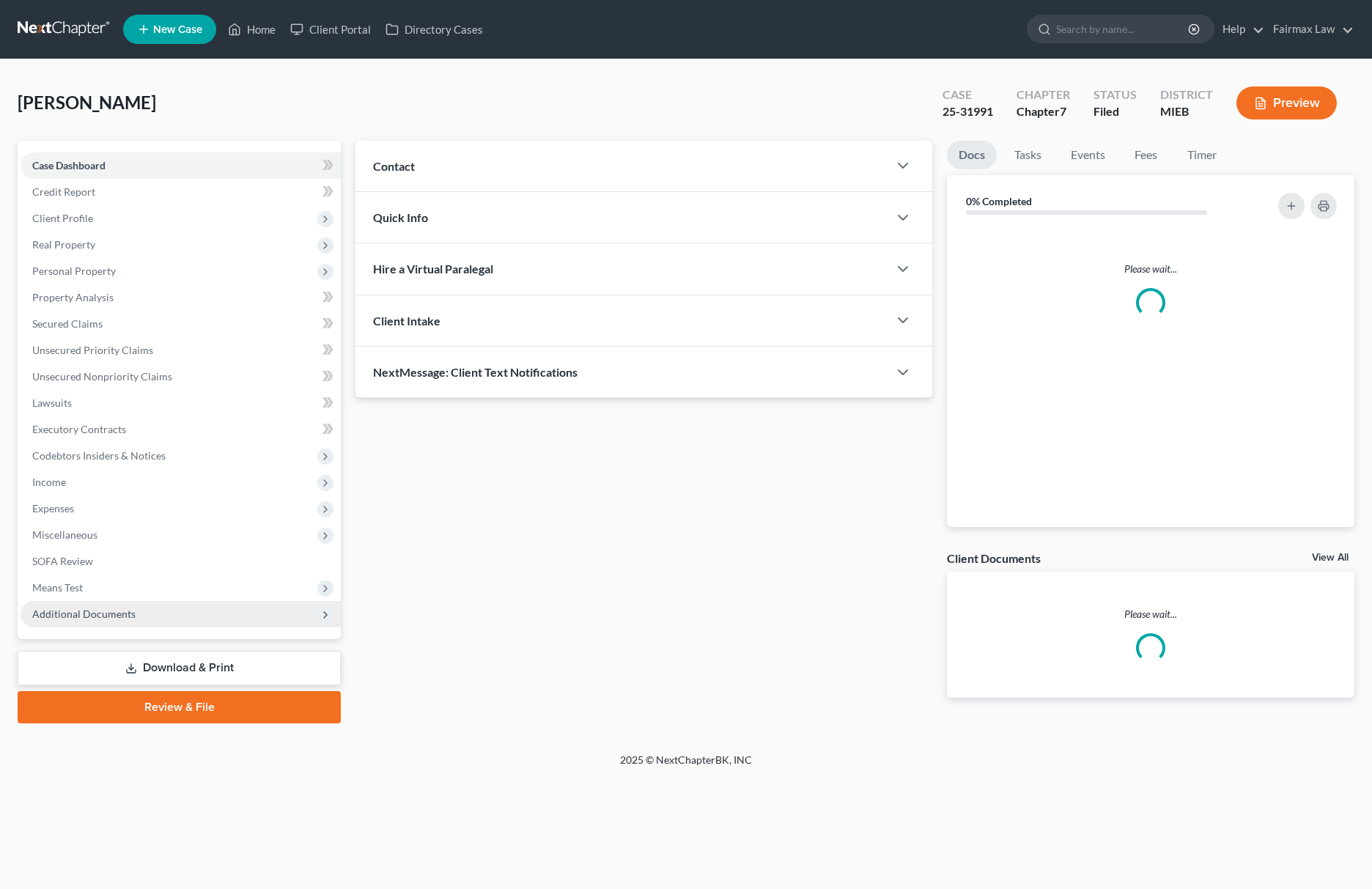
click at [255, 613] on span "Additional Documents" at bounding box center [180, 614] width 320 height 26
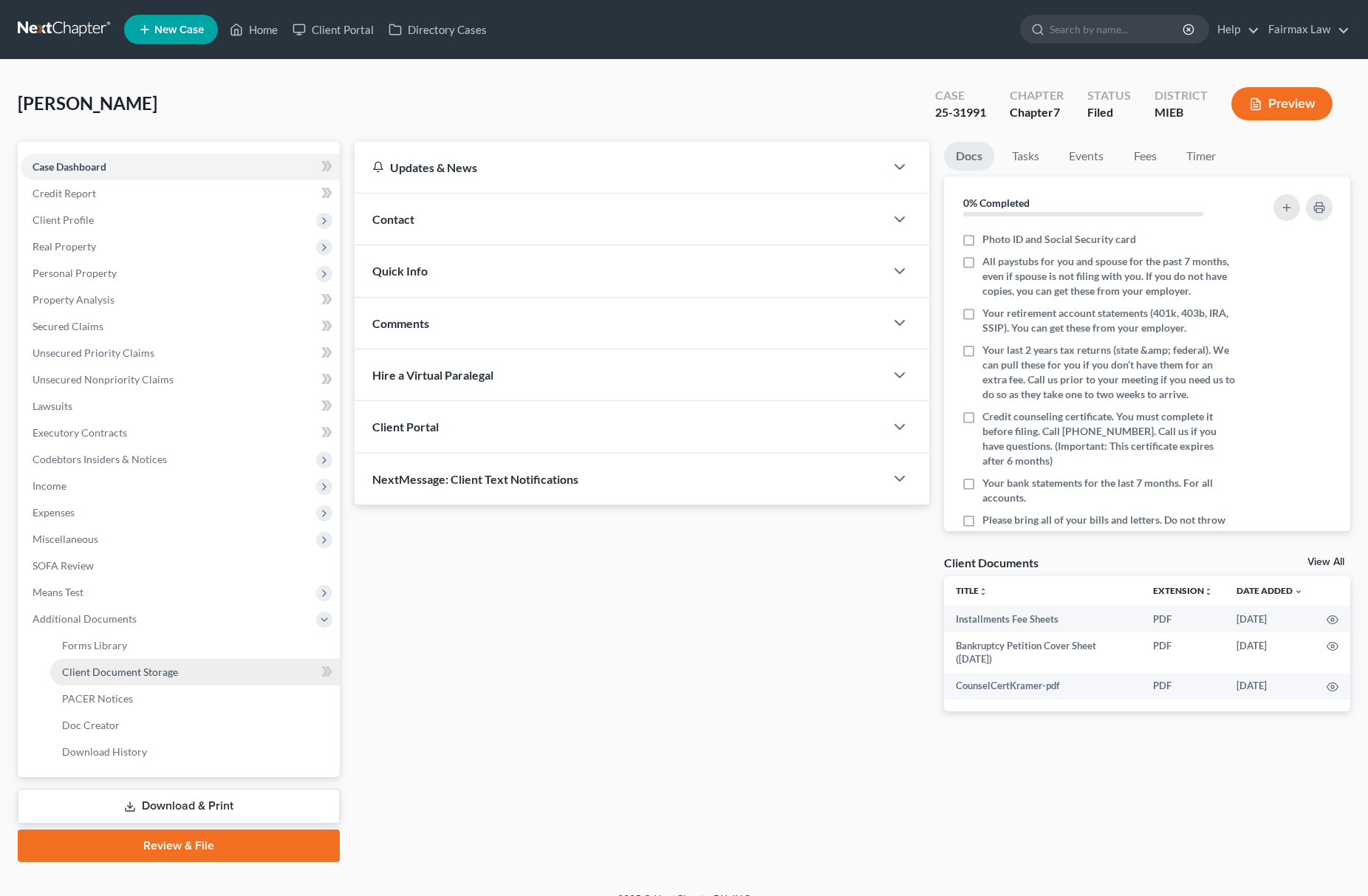
click at [263, 677] on link "Client Document Storage" at bounding box center [195, 672] width 289 height 26
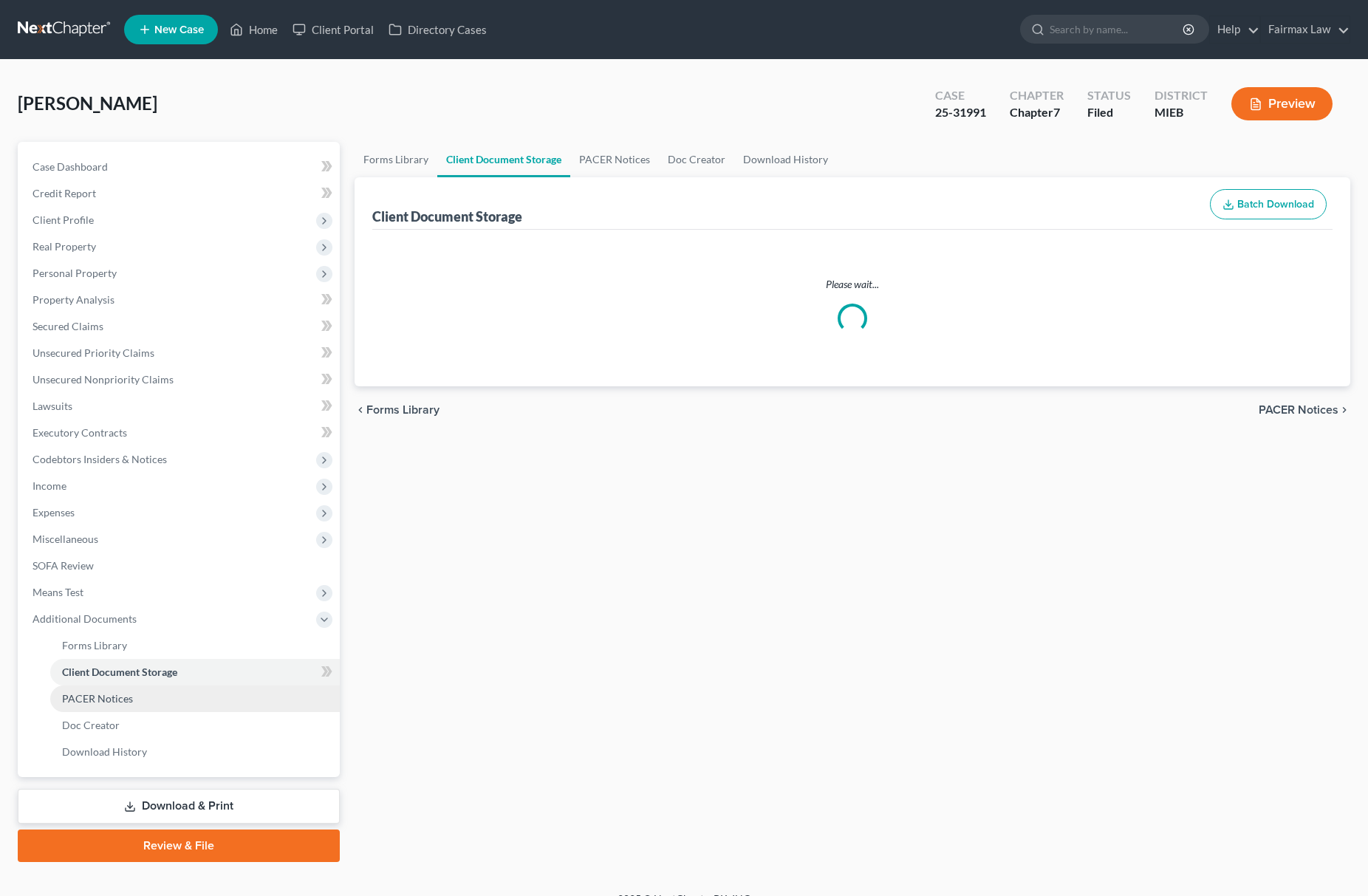
select select "7"
select select "6"
select select "32"
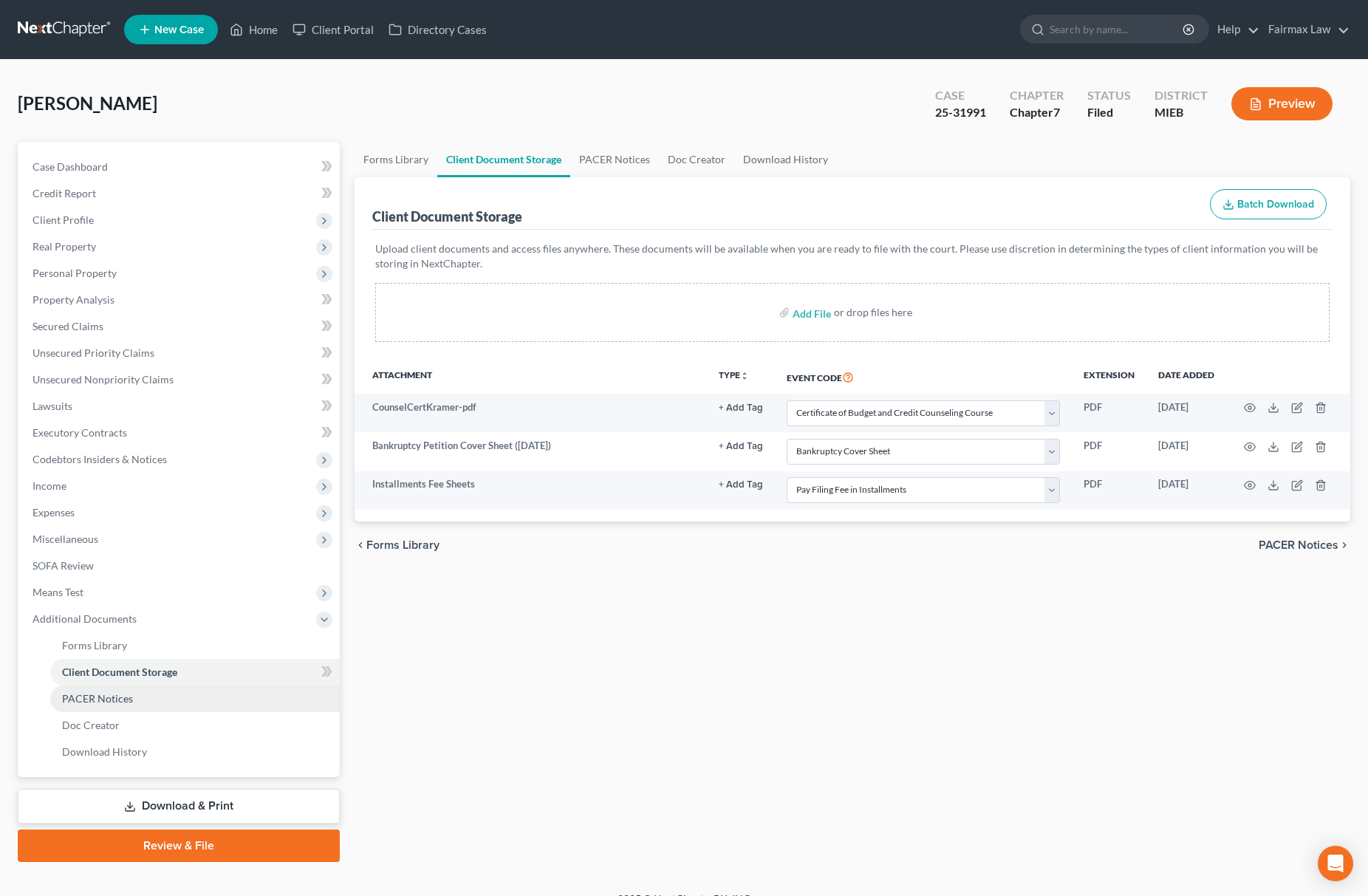
click at [264, 685] on link "PACER Notices" at bounding box center [195, 698] width 289 height 26
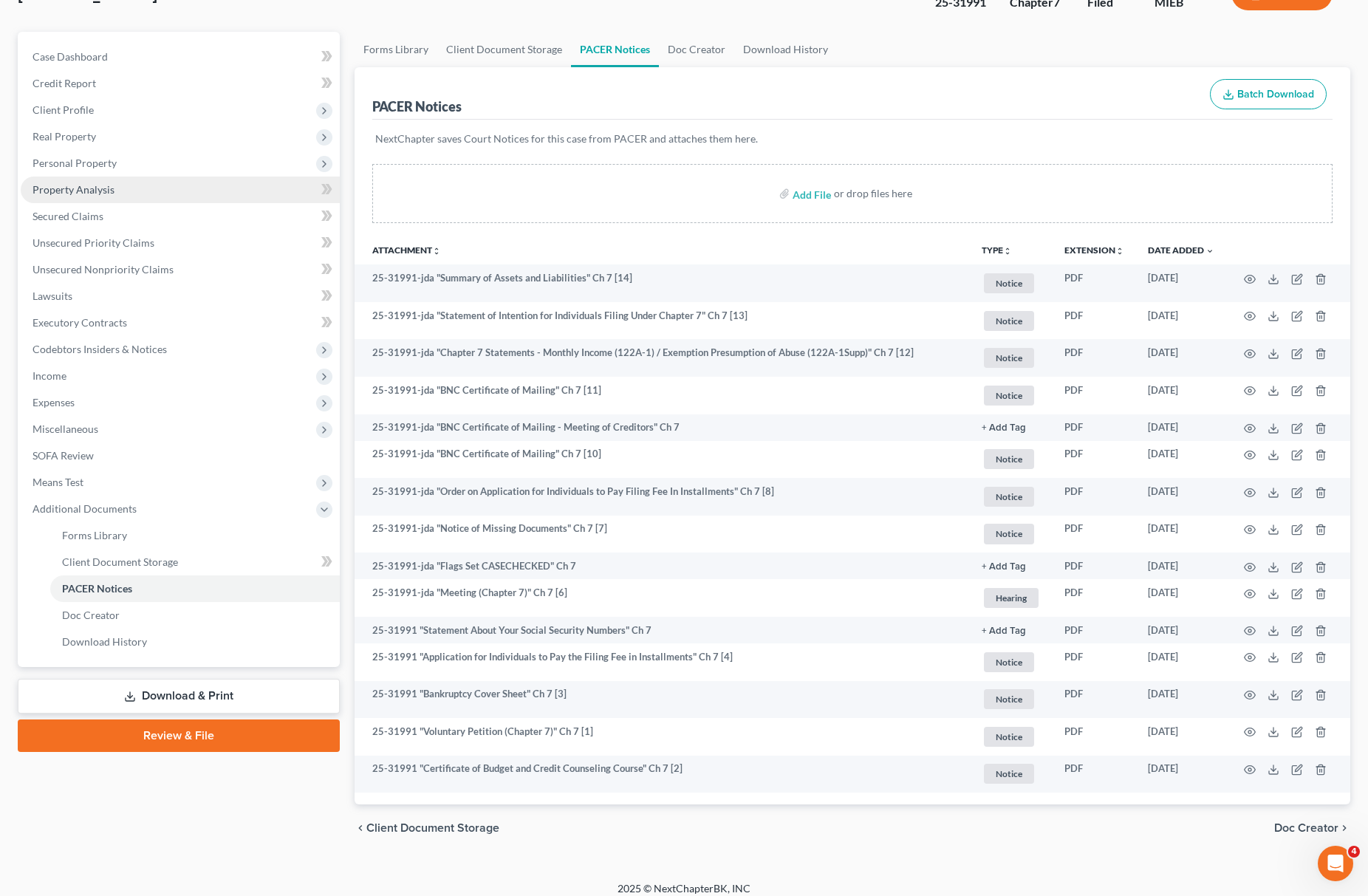
scroll to position [121, 0]
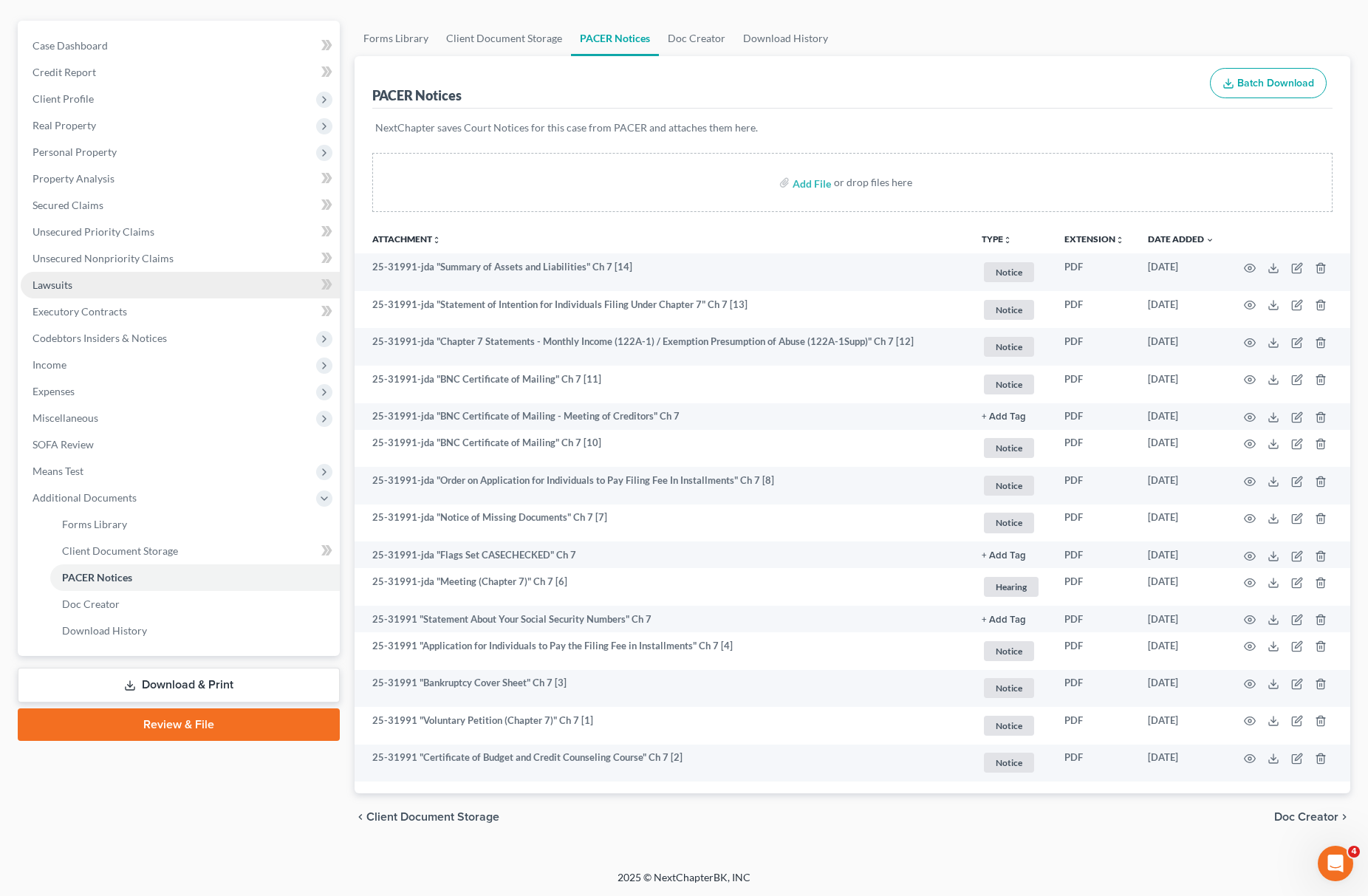
click at [153, 272] on link "Lawsuits" at bounding box center [180, 285] width 319 height 26
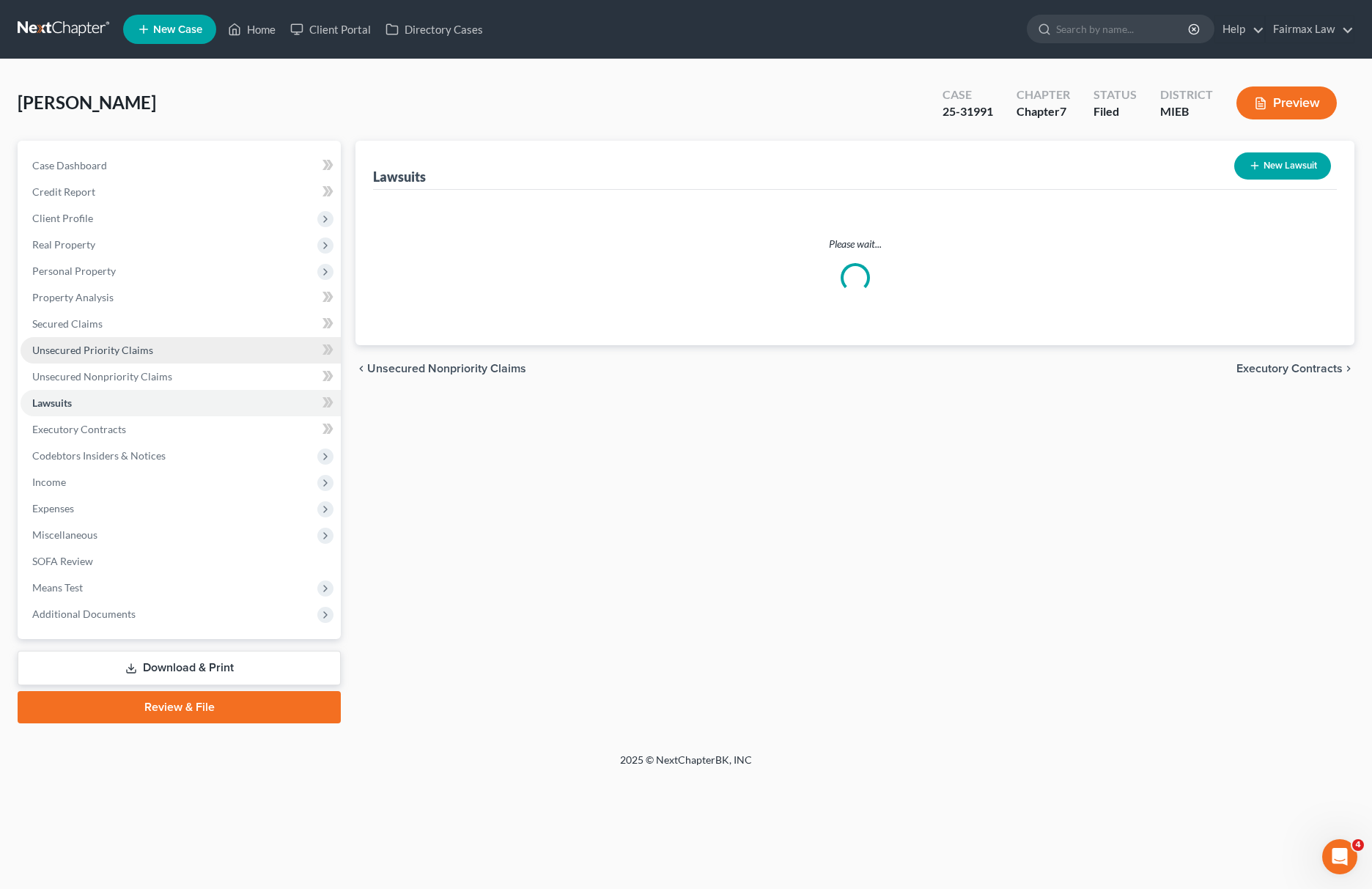
click at [171, 360] on link "Unsecured Priority Claims" at bounding box center [180, 350] width 320 height 26
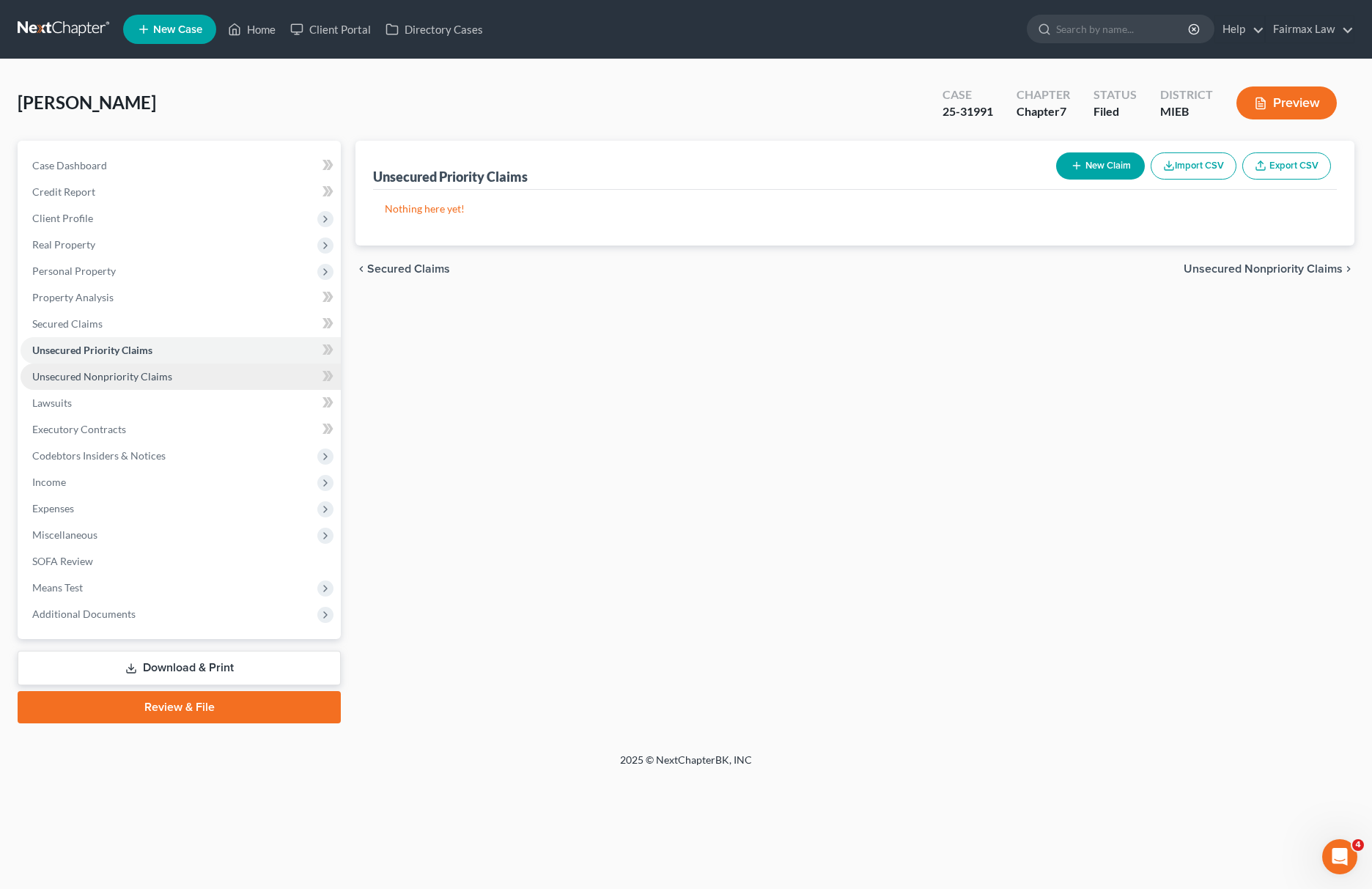
click at [121, 373] on span "Unsecured Nonpriority Claims" at bounding box center [102, 375] width 140 height 12
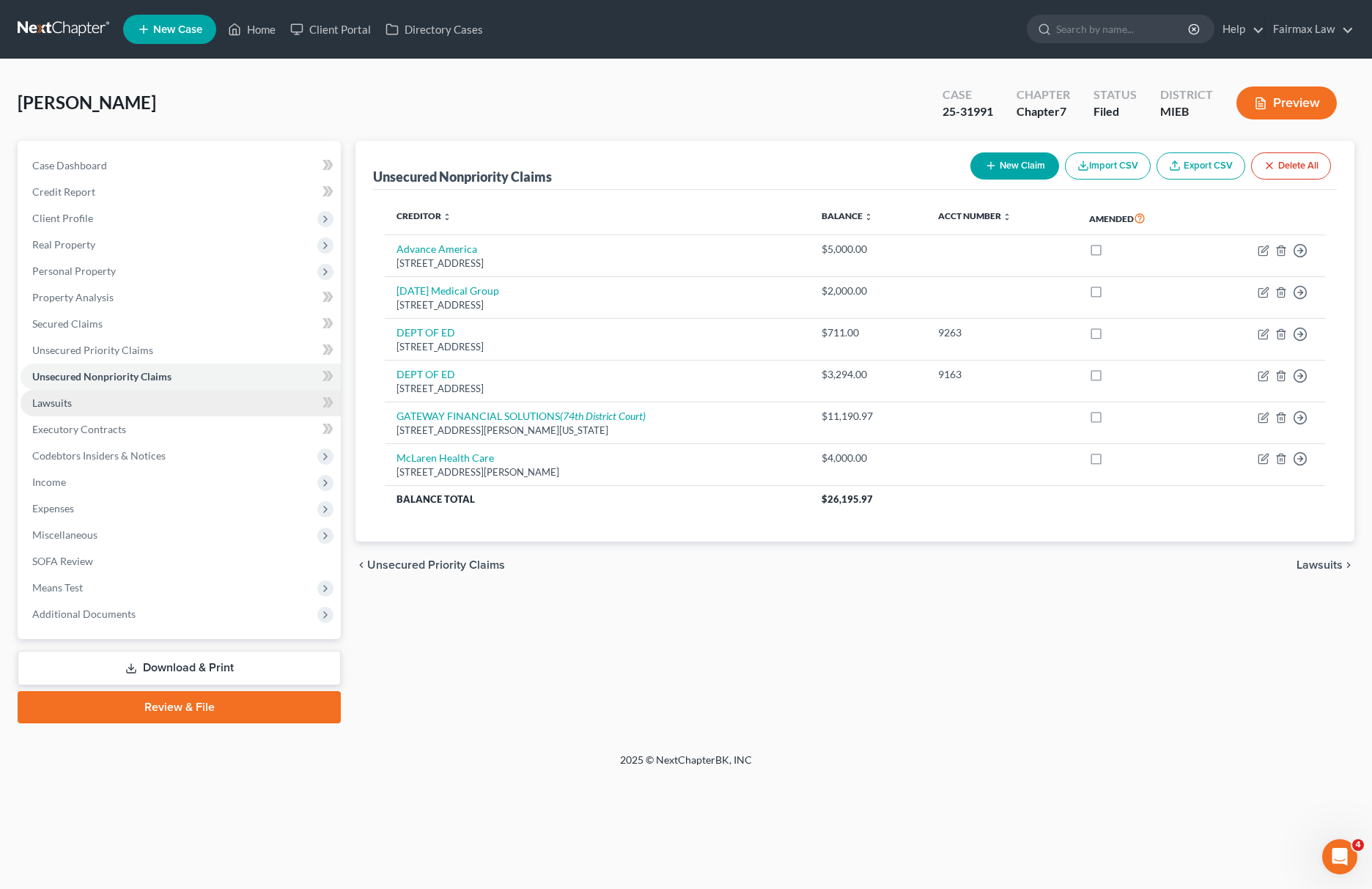
click at [83, 406] on link "Lawsuits" at bounding box center [180, 403] width 320 height 26
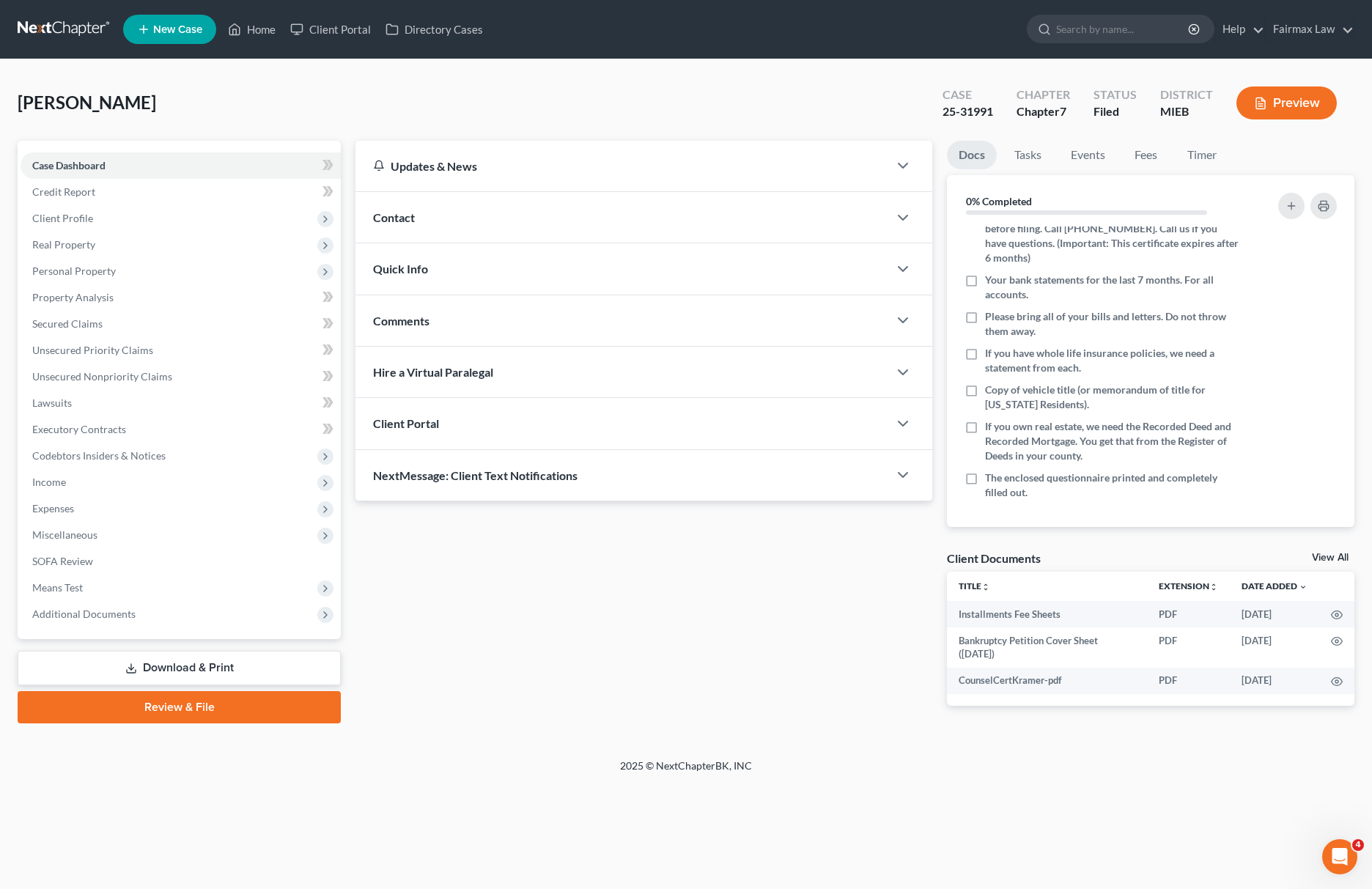
scroll to position [214, 0]
